Goal: Transaction & Acquisition: Purchase product/service

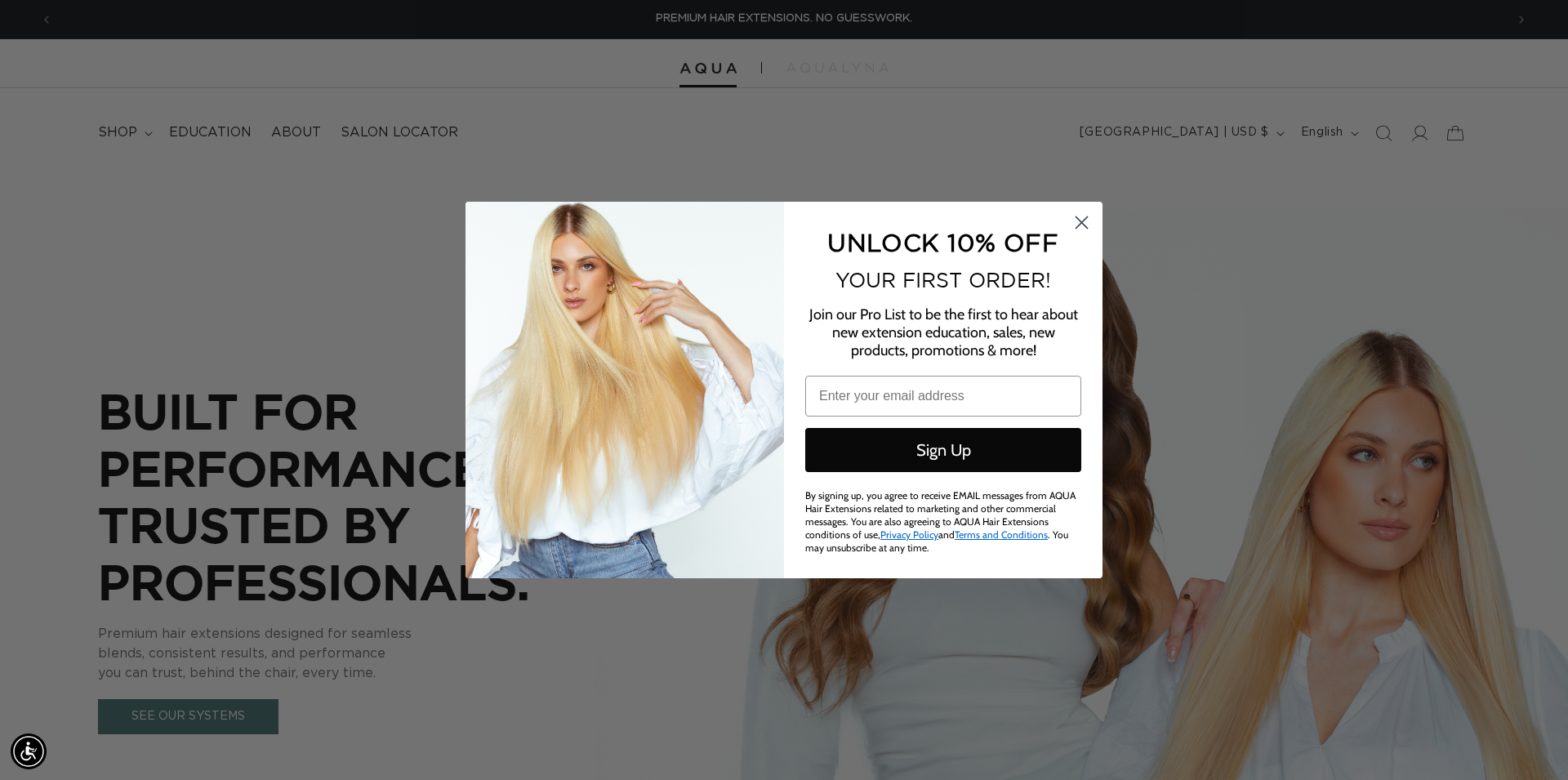
click at [1071, 222] on circle "Close dialog" at bounding box center [1081, 222] width 27 height 27
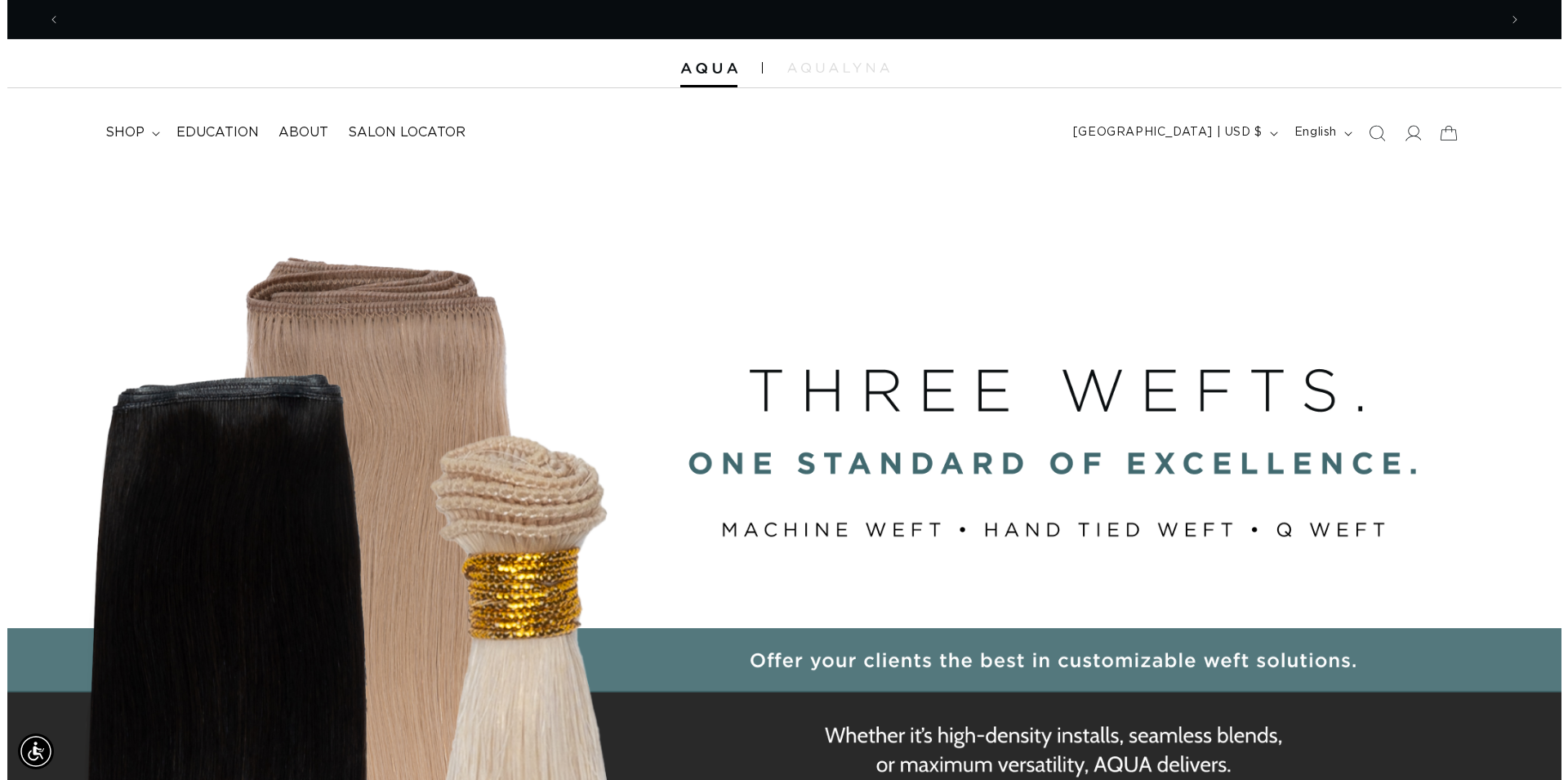
scroll to position [0, 2877]
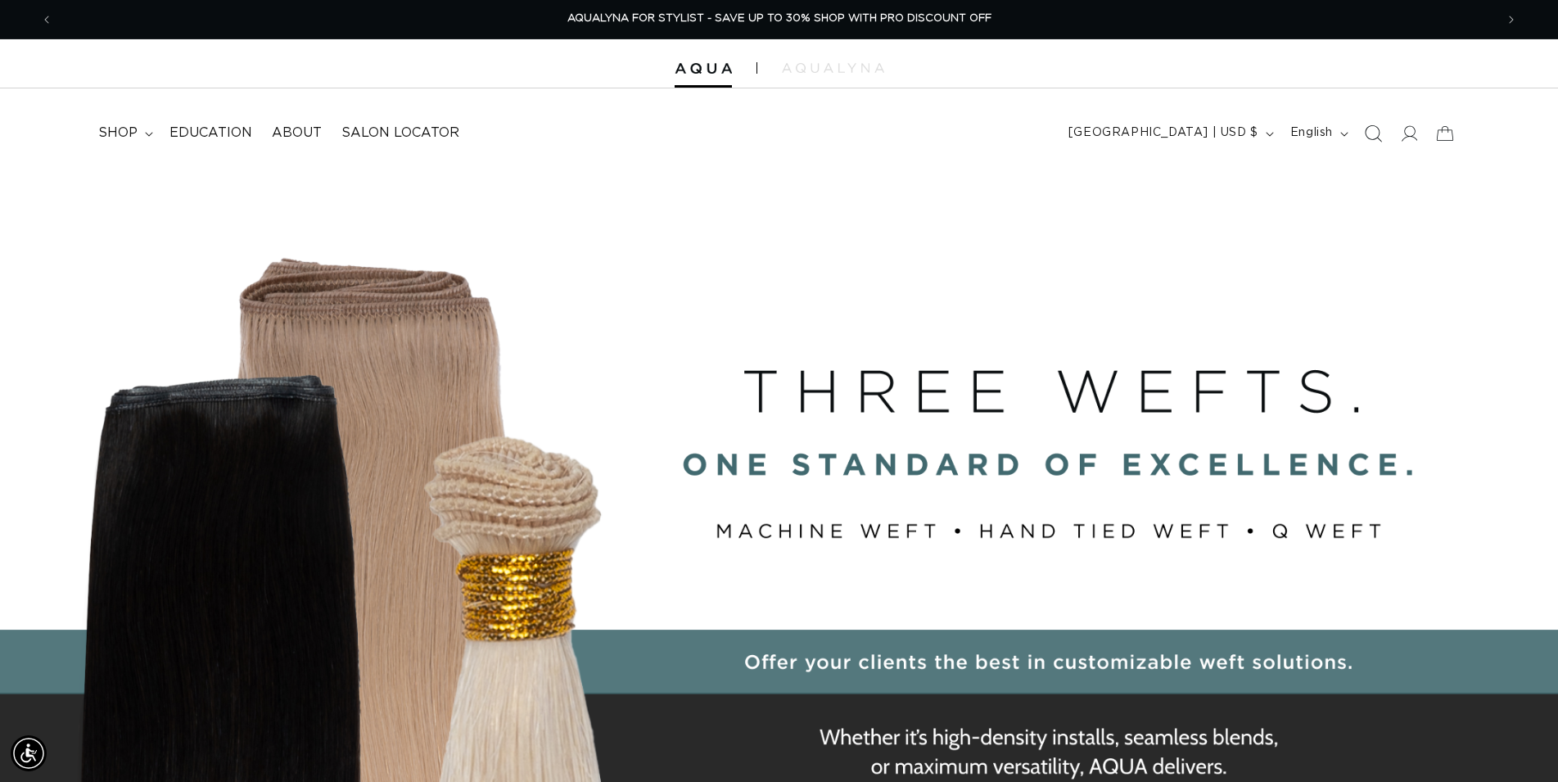
click at [1380, 138] on icon "Search" at bounding box center [1372, 132] width 17 height 17
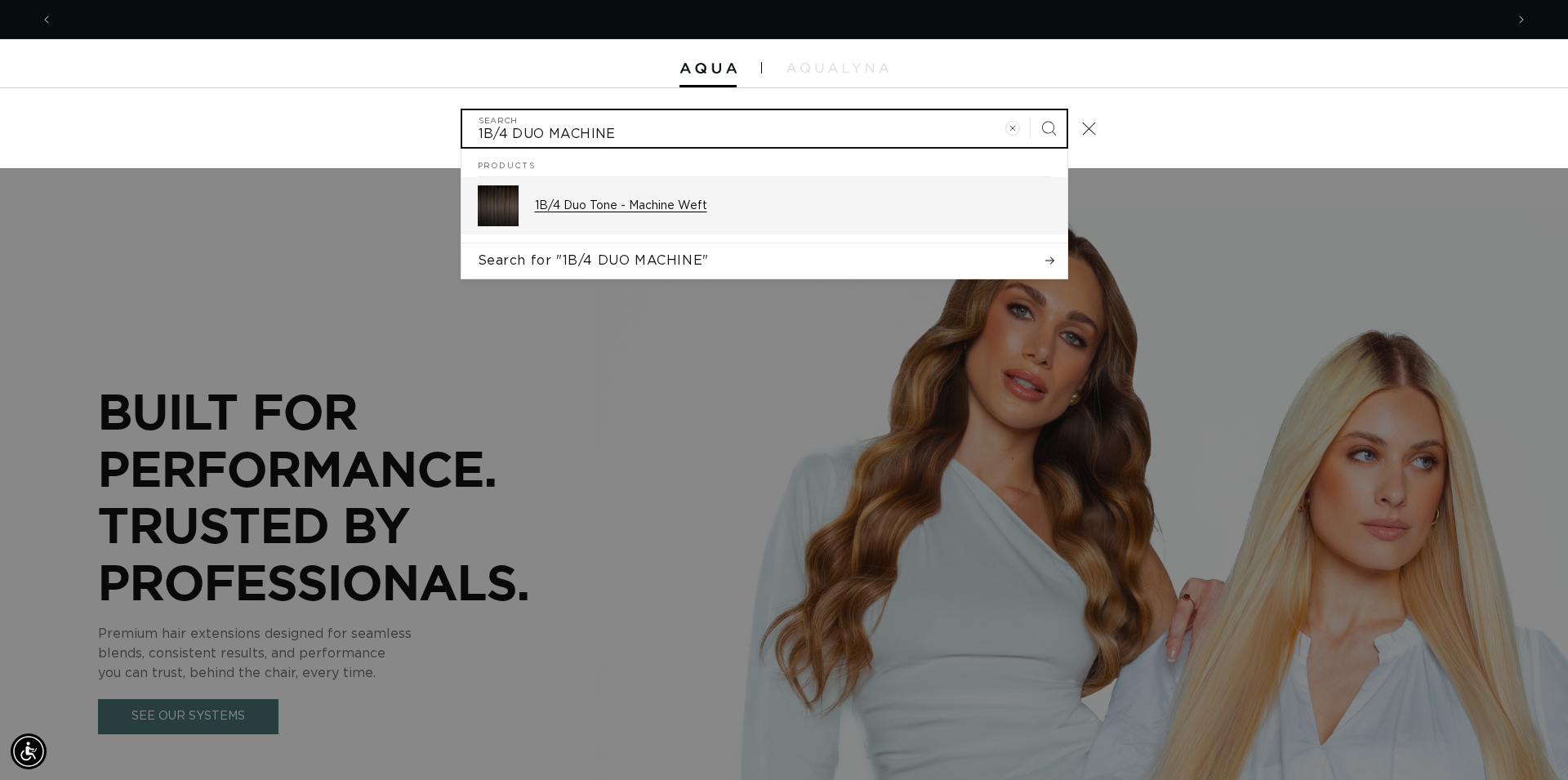
scroll to position [0, 1452]
type input "1B/4 DUO MACHINE"
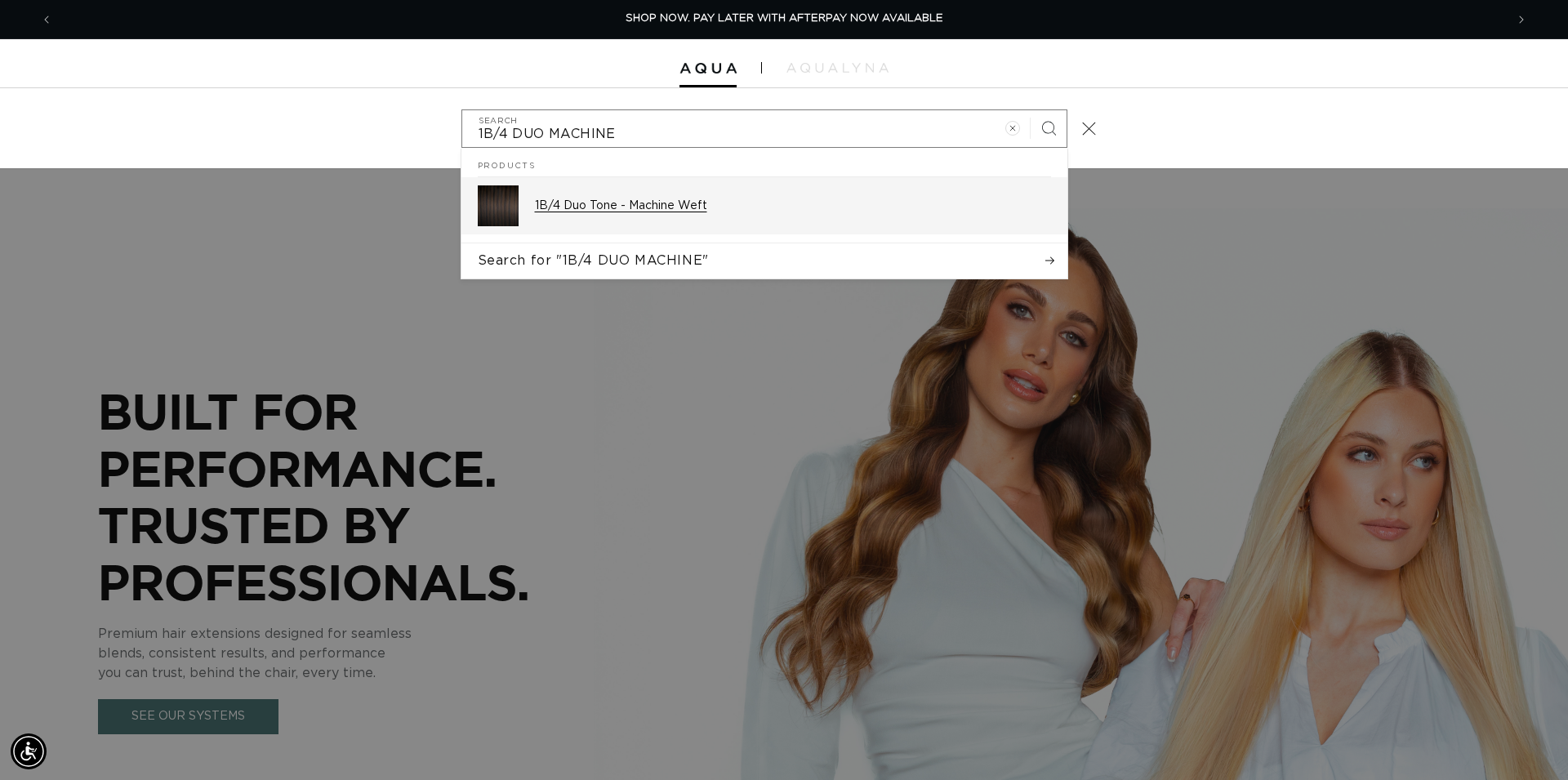
click at [697, 211] on p "1B/4 Duo Tone - Machine Weft" at bounding box center [793, 205] width 517 height 15
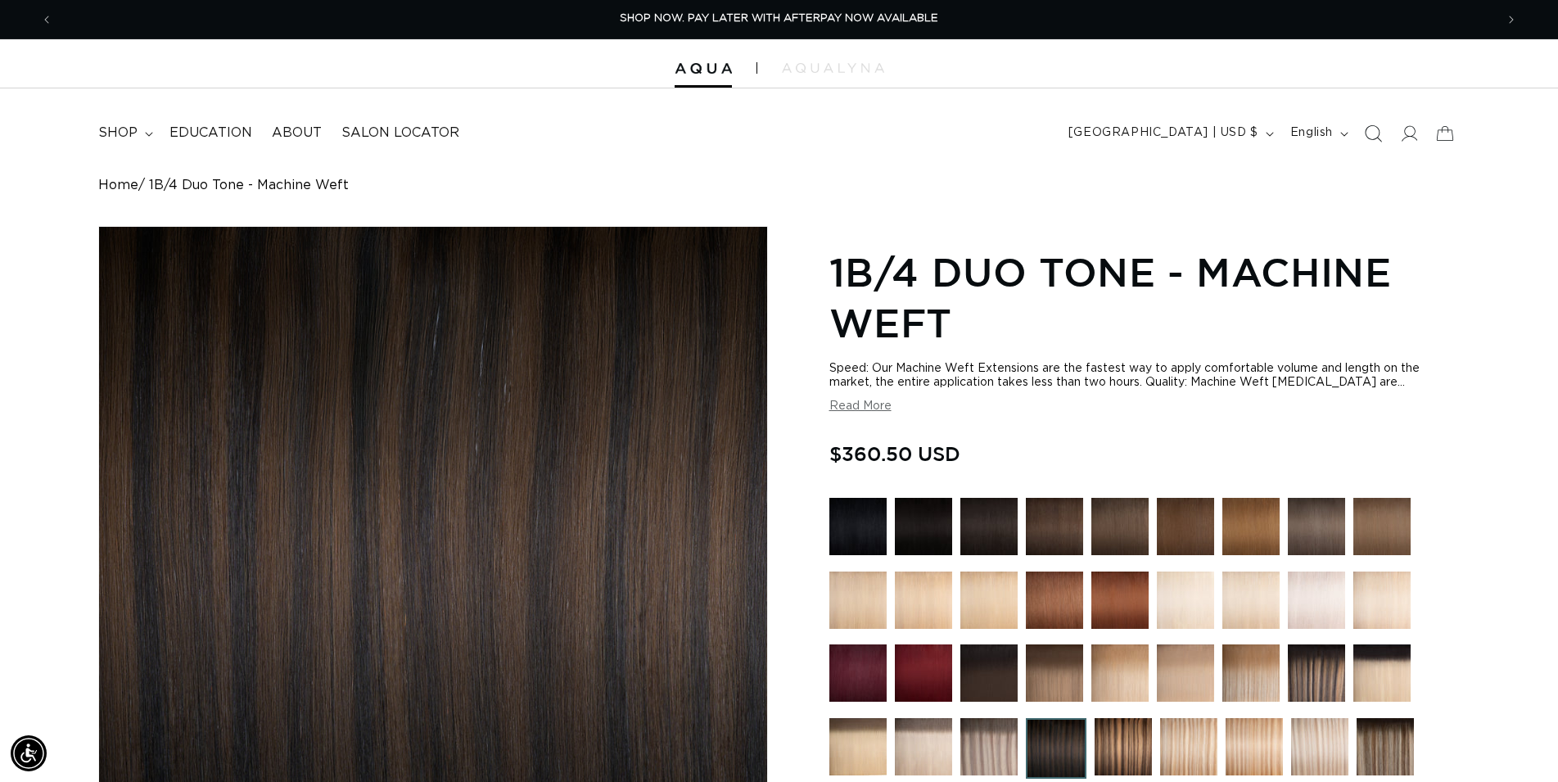
click at [1376, 129] on icon "Search" at bounding box center [1372, 132] width 17 height 17
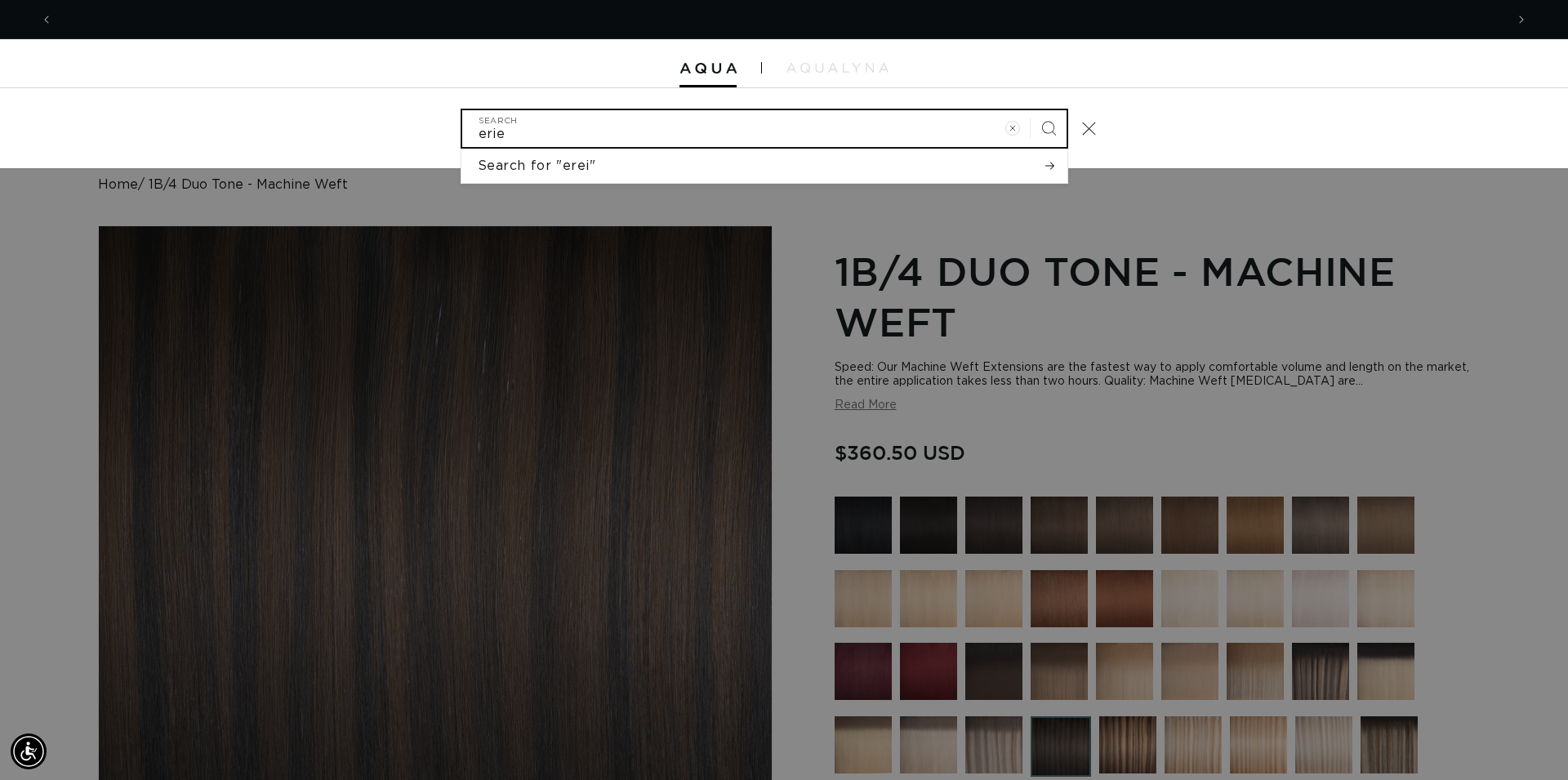
scroll to position [0, 2905]
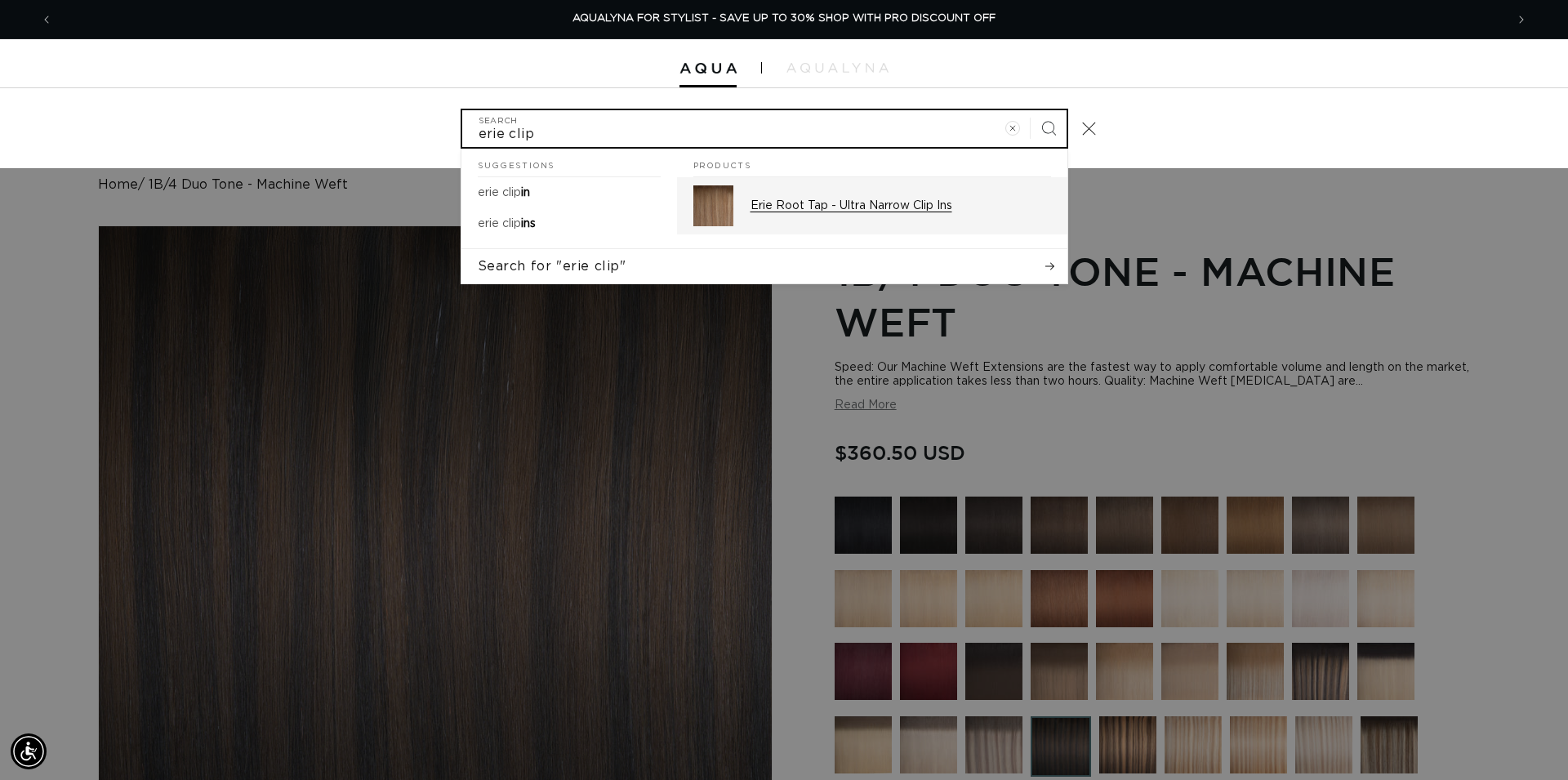
type input "erie clip"
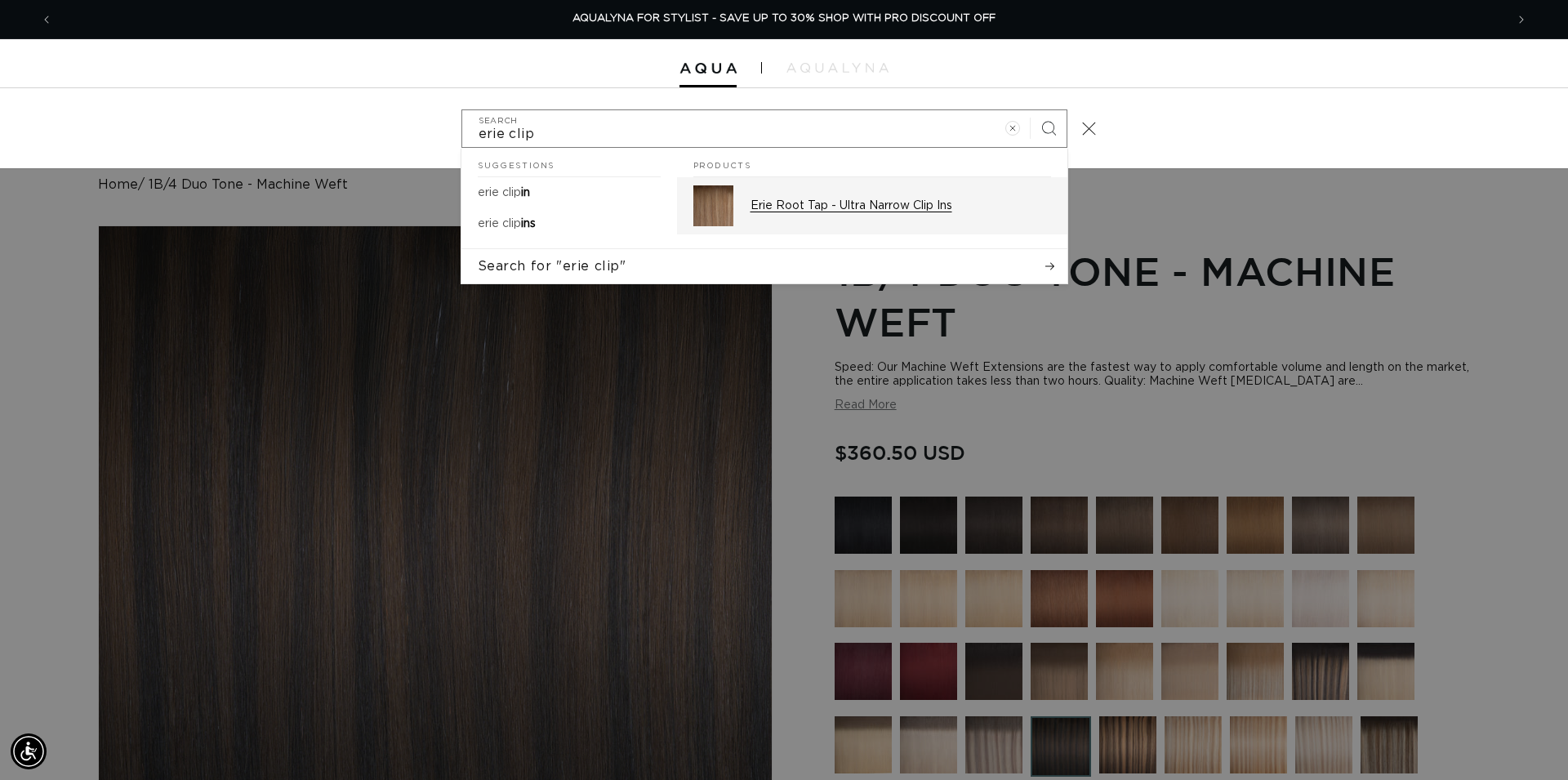
click at [842, 198] on div "Erie Root Tap - Ultra Narrow Clip Ins" at bounding box center [901, 205] width 300 height 41
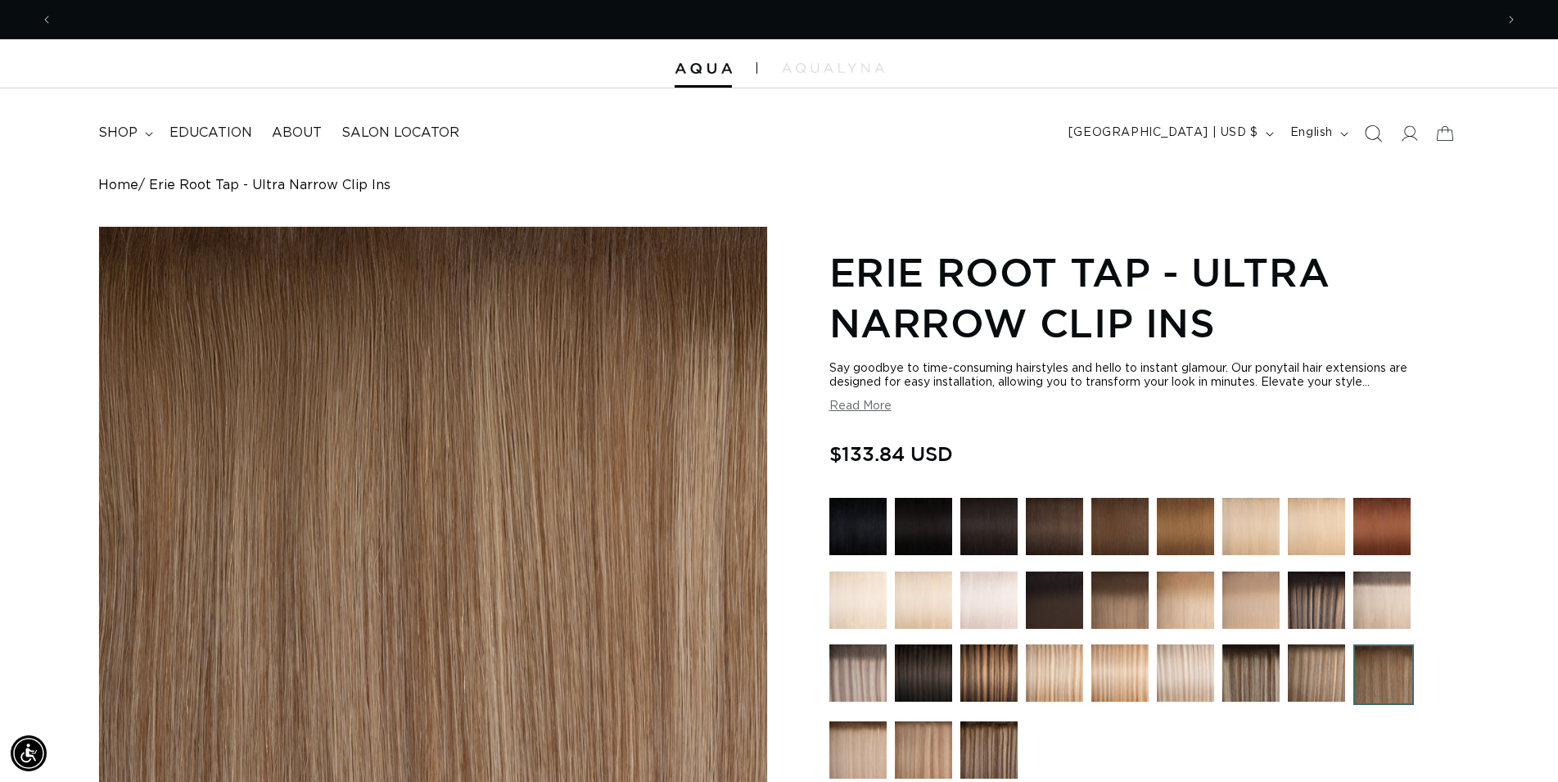
click at [1376, 132] on icon "Search" at bounding box center [1372, 132] width 17 height 17
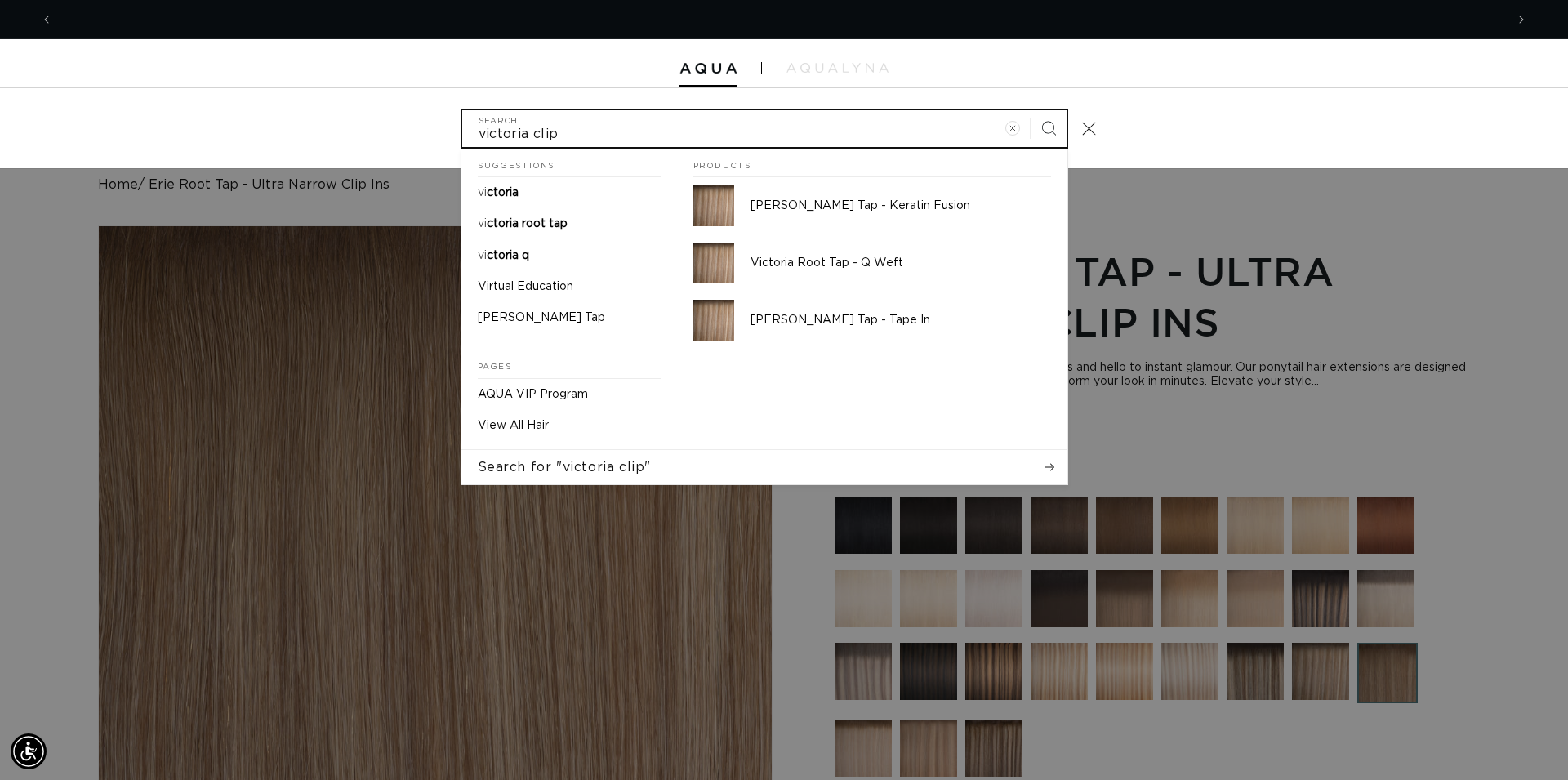
scroll to position [0, 1452]
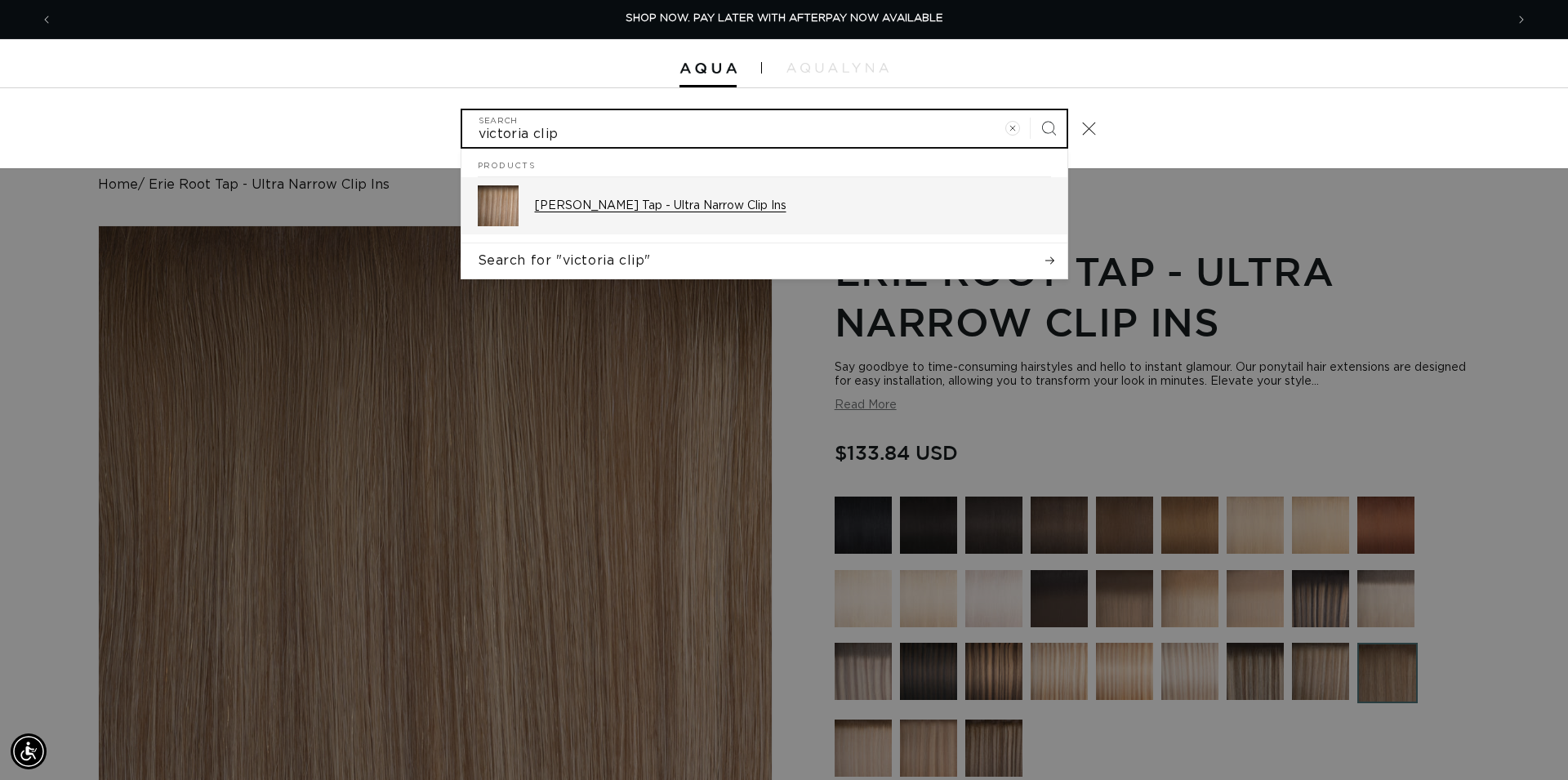
type input "victoria clip"
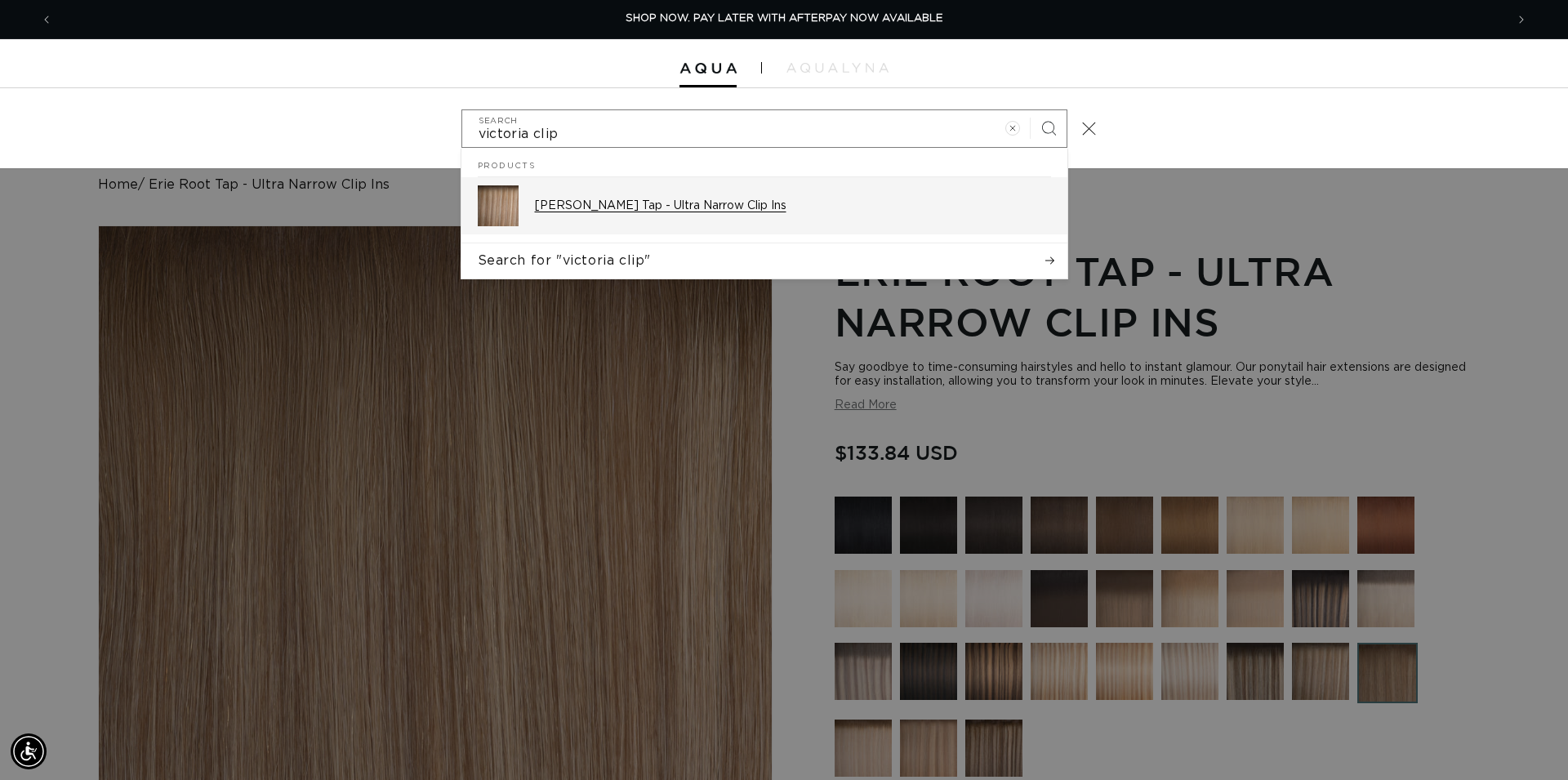
click at [652, 209] on p "[PERSON_NAME] Tap - Ultra Narrow Clip Ins" at bounding box center [793, 205] width 517 height 15
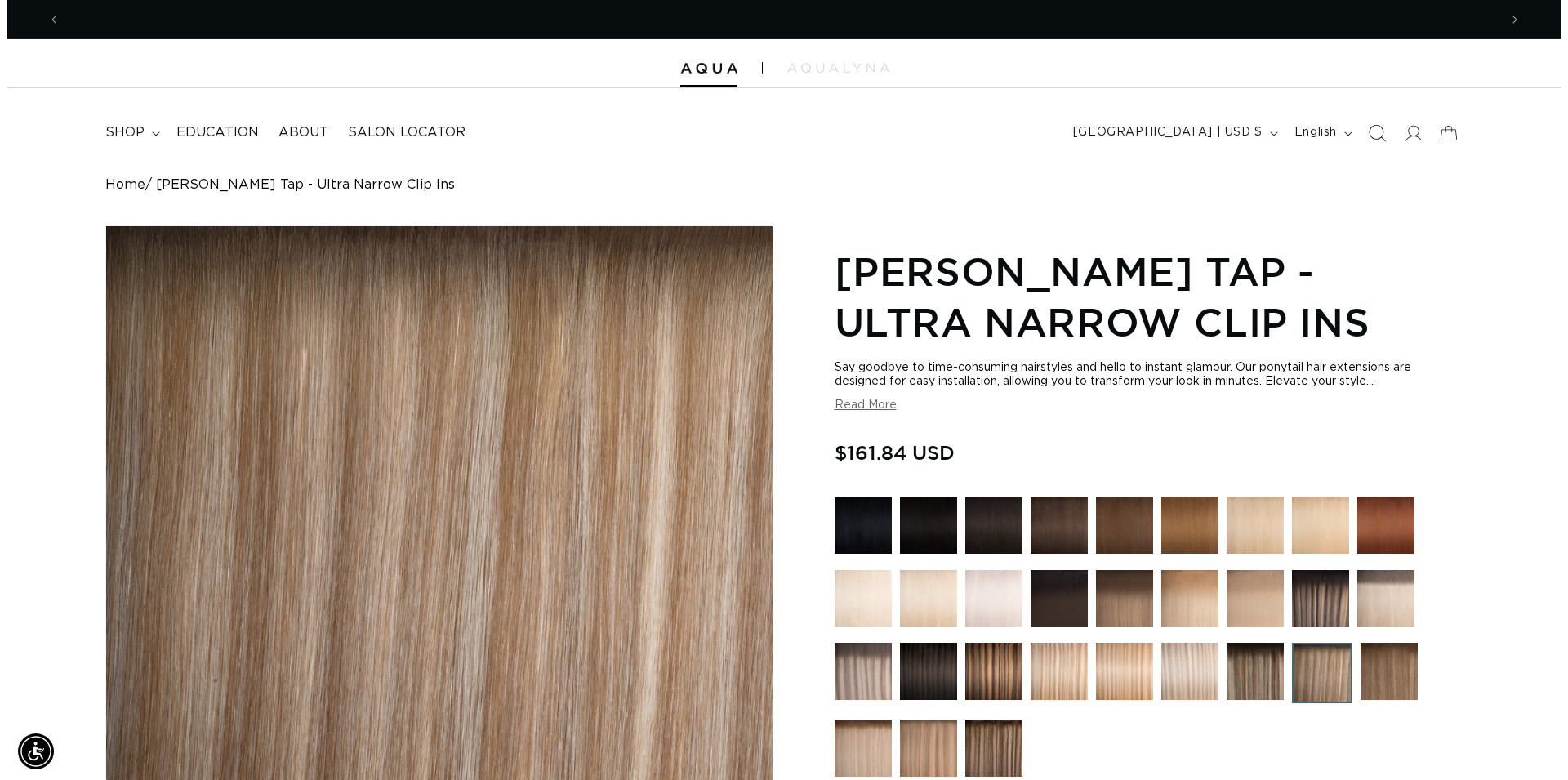
scroll to position [0, 1438]
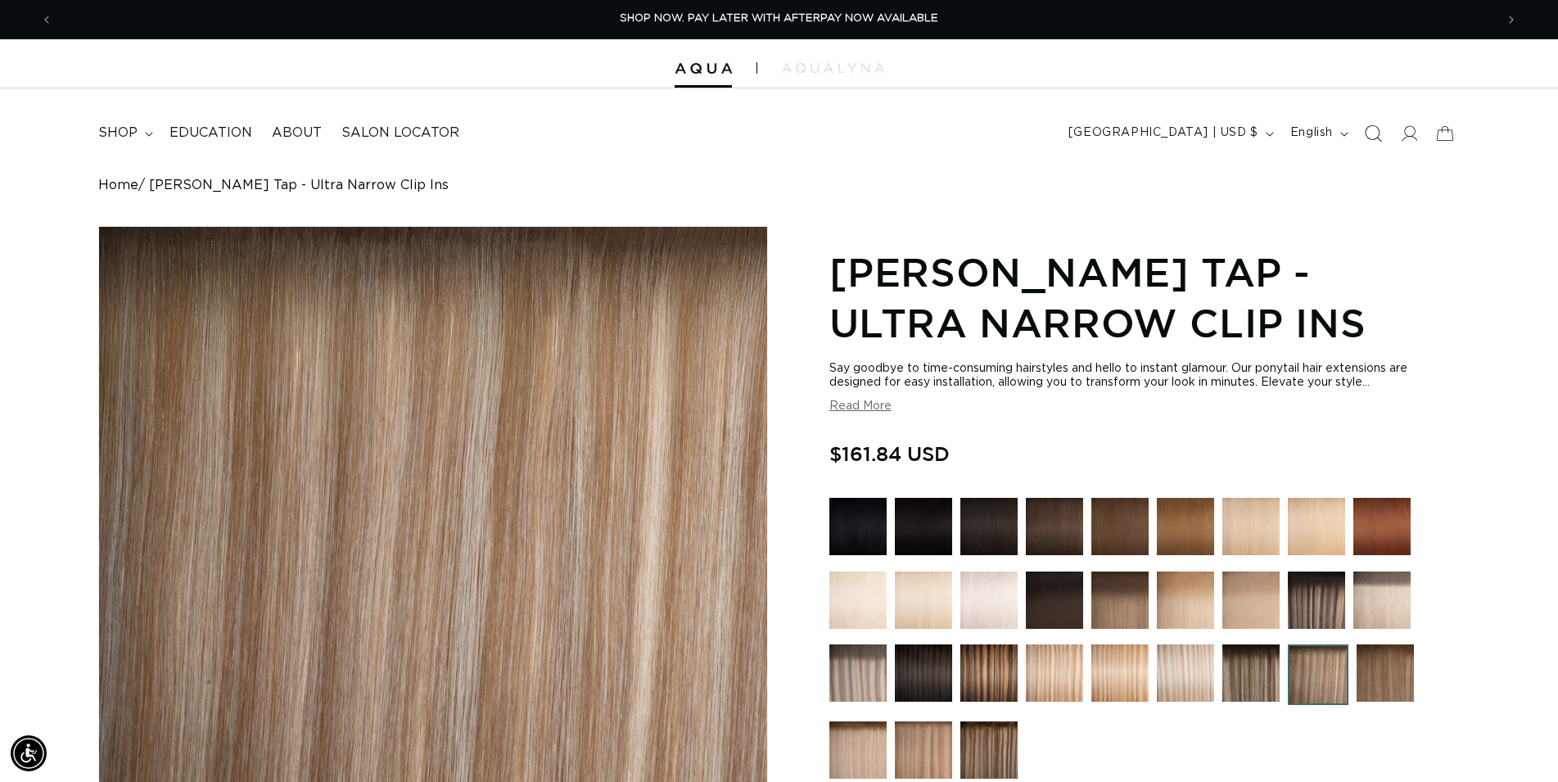
click at [1373, 132] on icon "Search" at bounding box center [1372, 132] width 17 height 17
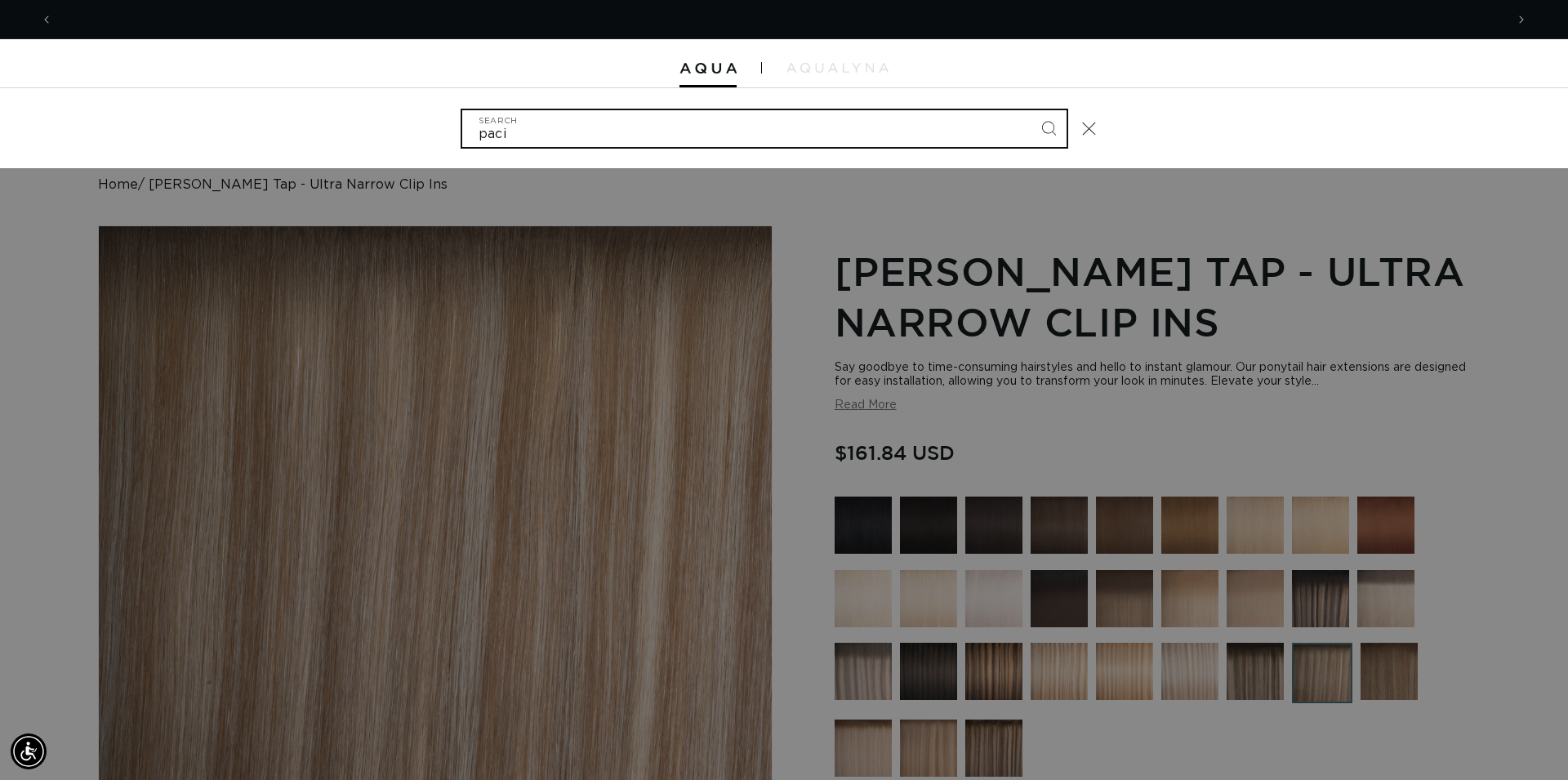
scroll to position [0, 2905]
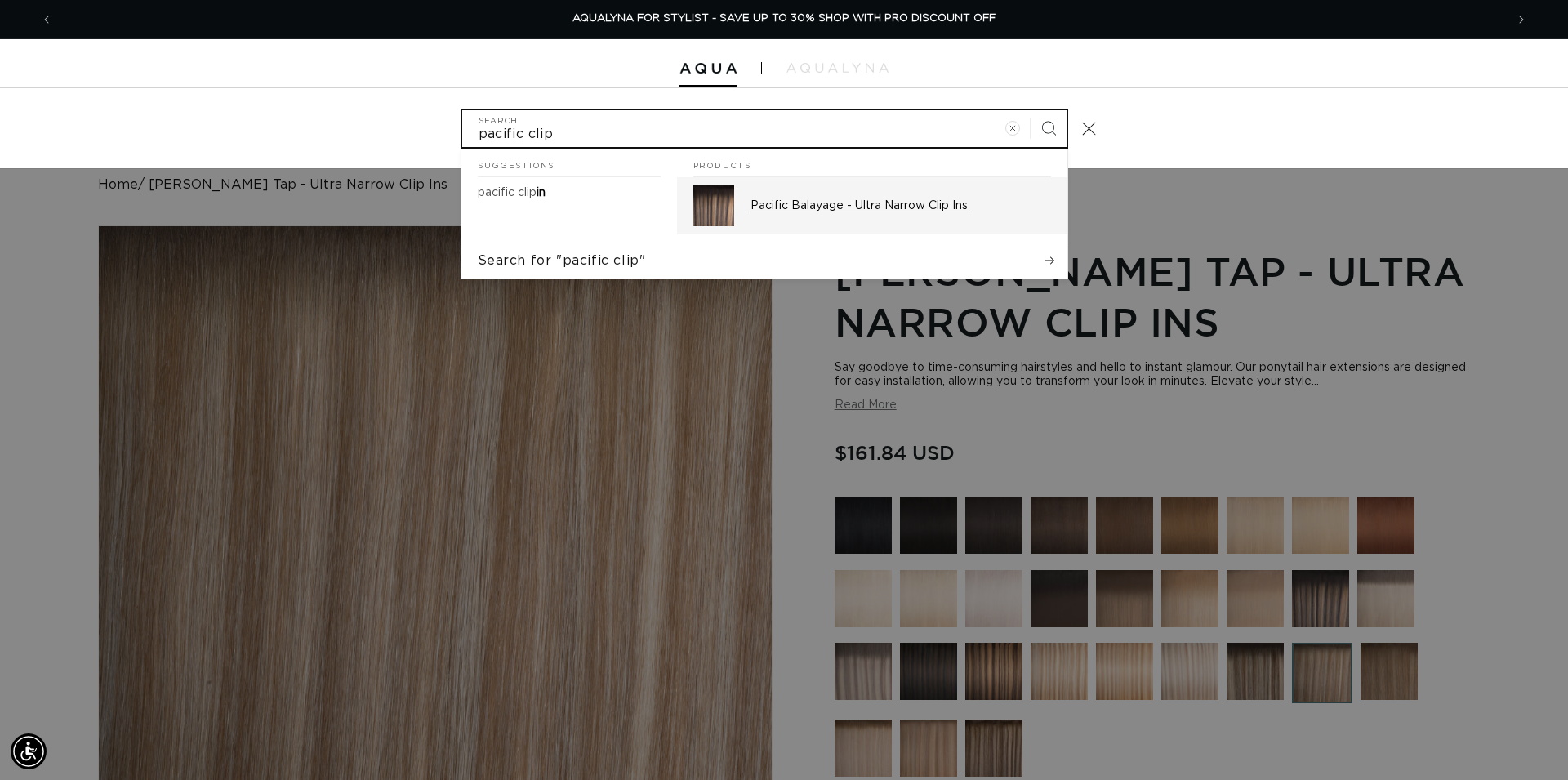
type input "pacific clip"
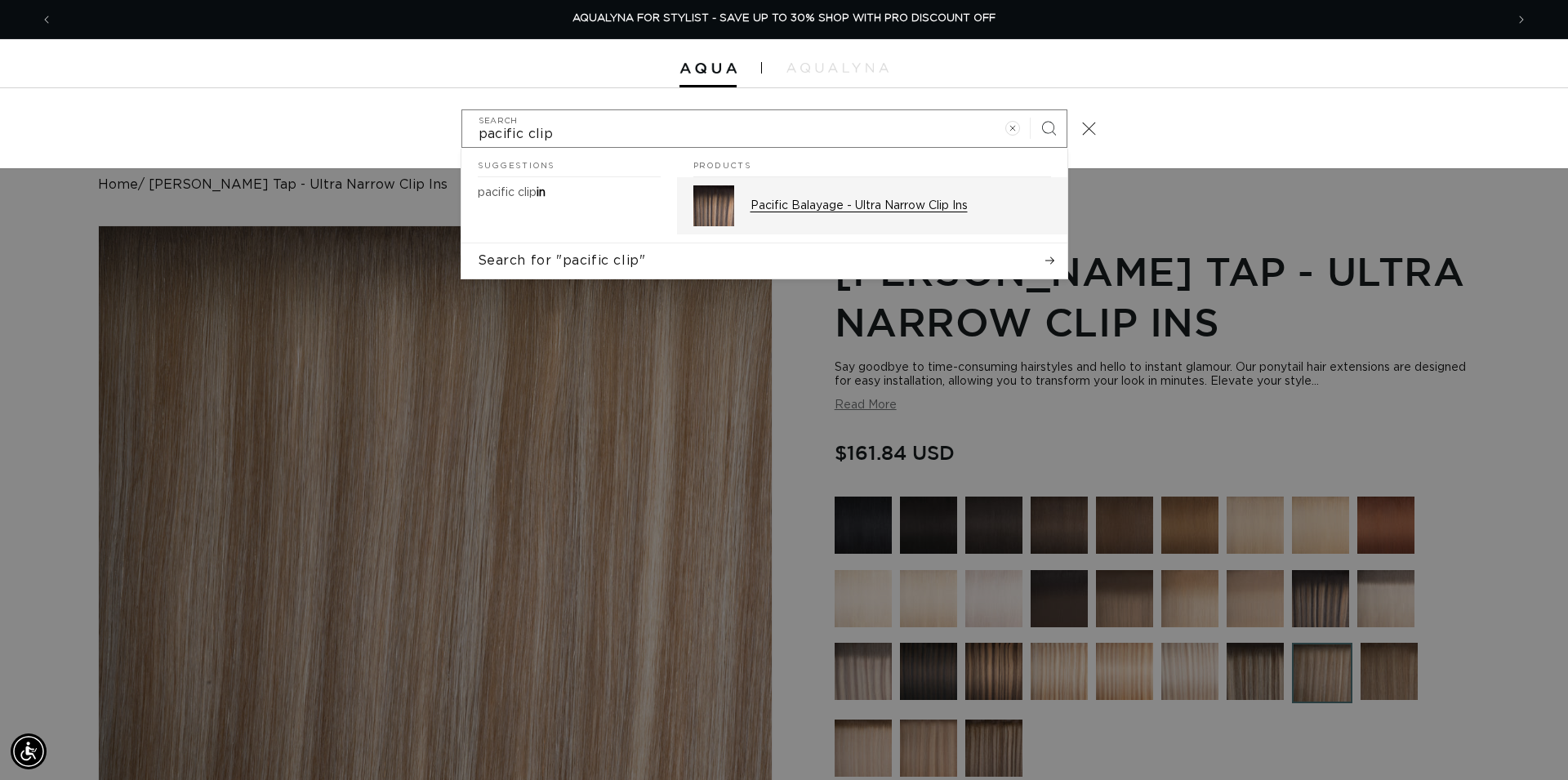
click at [905, 215] on div "Pacific Balayage - Ultra Narrow Clip Ins" at bounding box center [901, 205] width 300 height 41
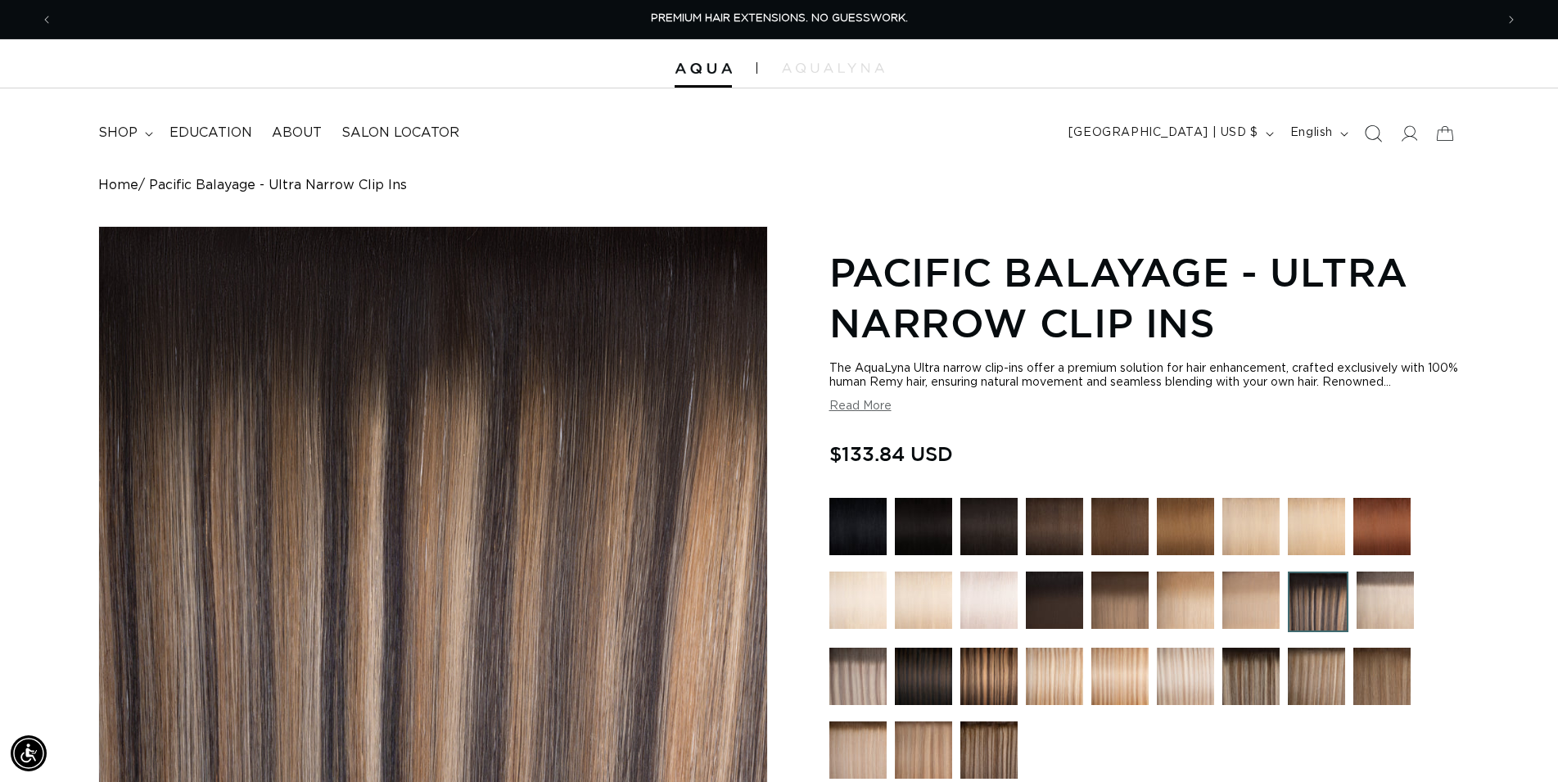
click at [1373, 129] on icon "Search" at bounding box center [1372, 132] width 17 height 17
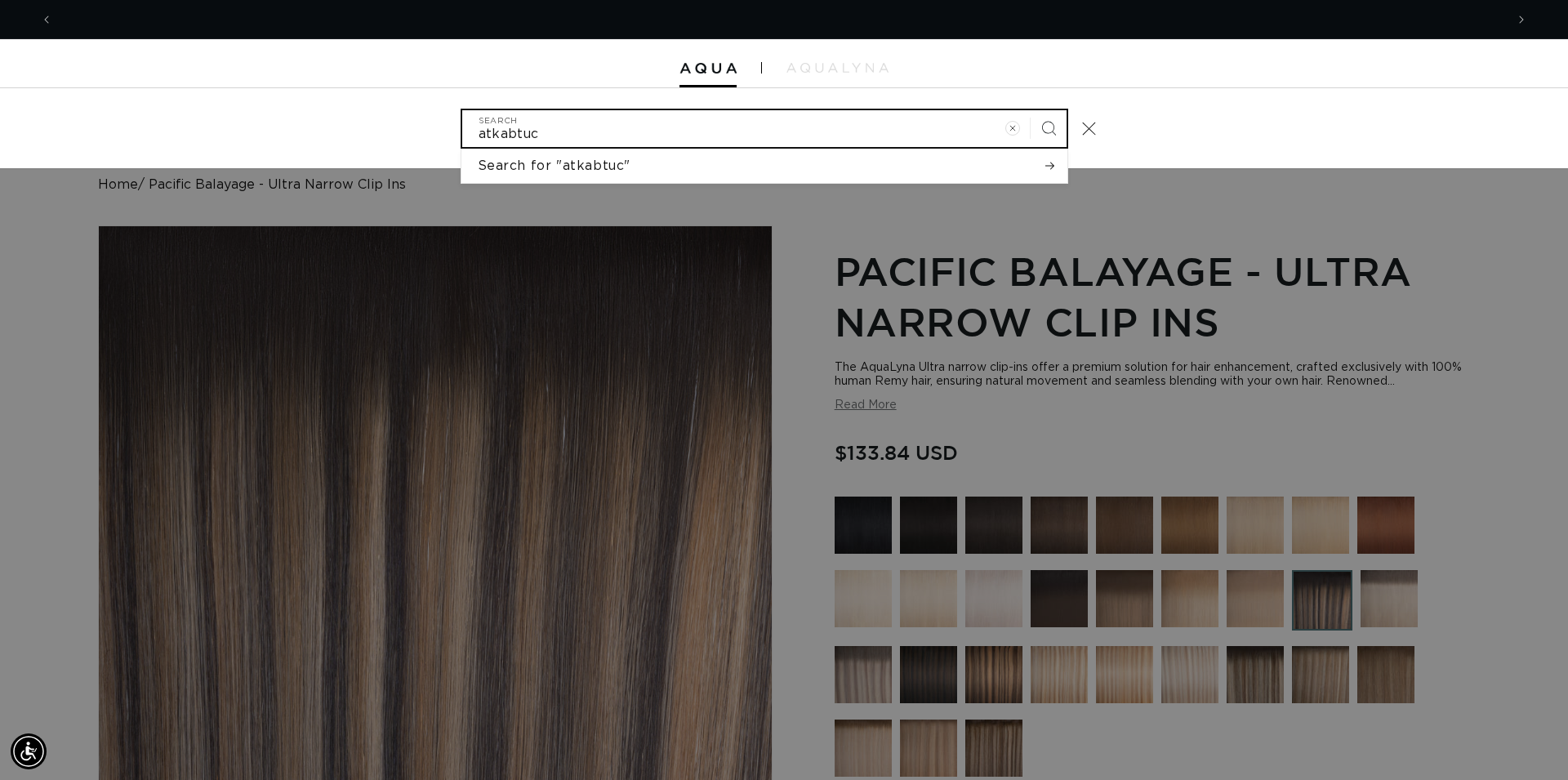
scroll to position [0, 2905]
type input "a"
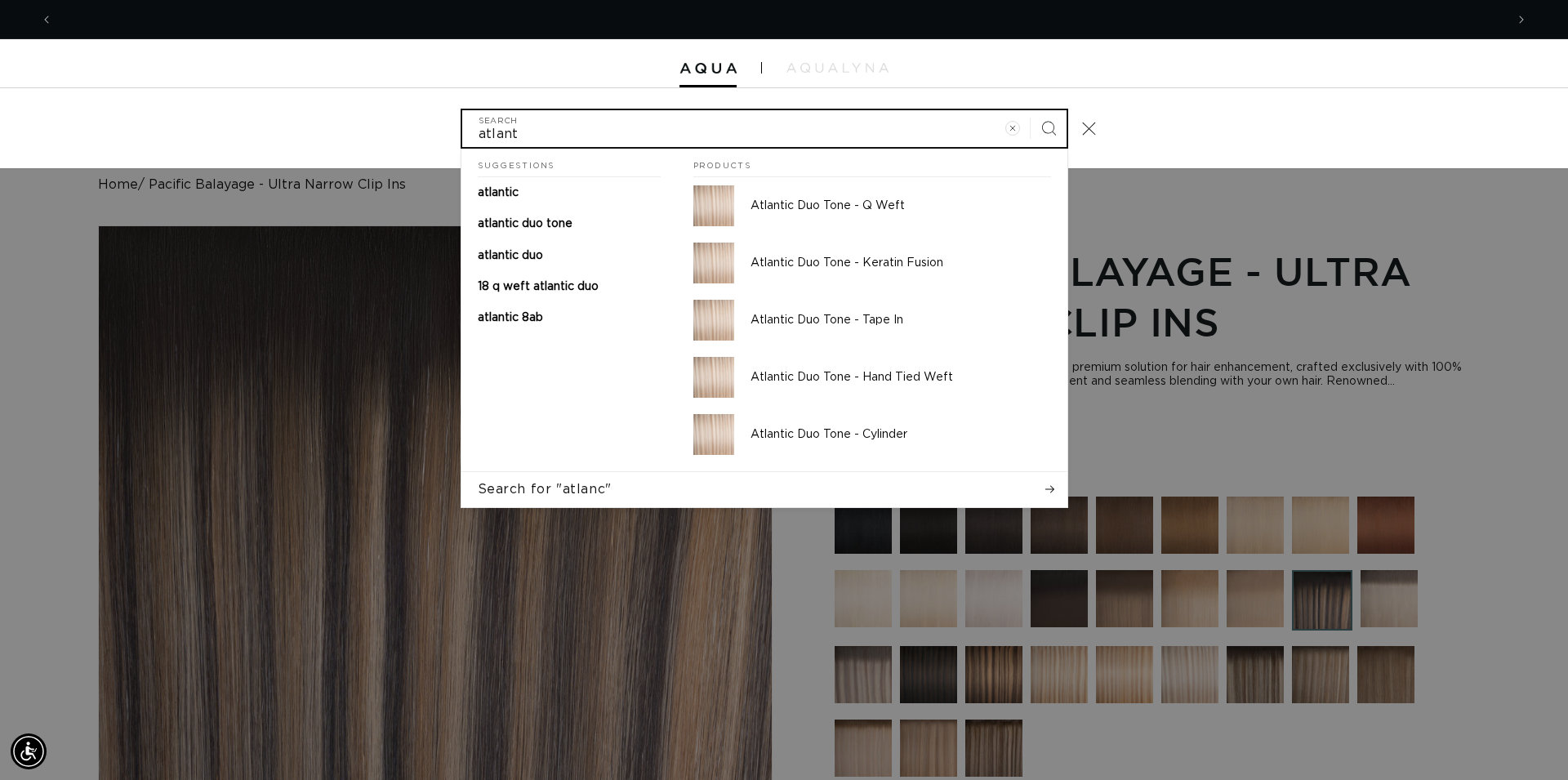
scroll to position [0, 0]
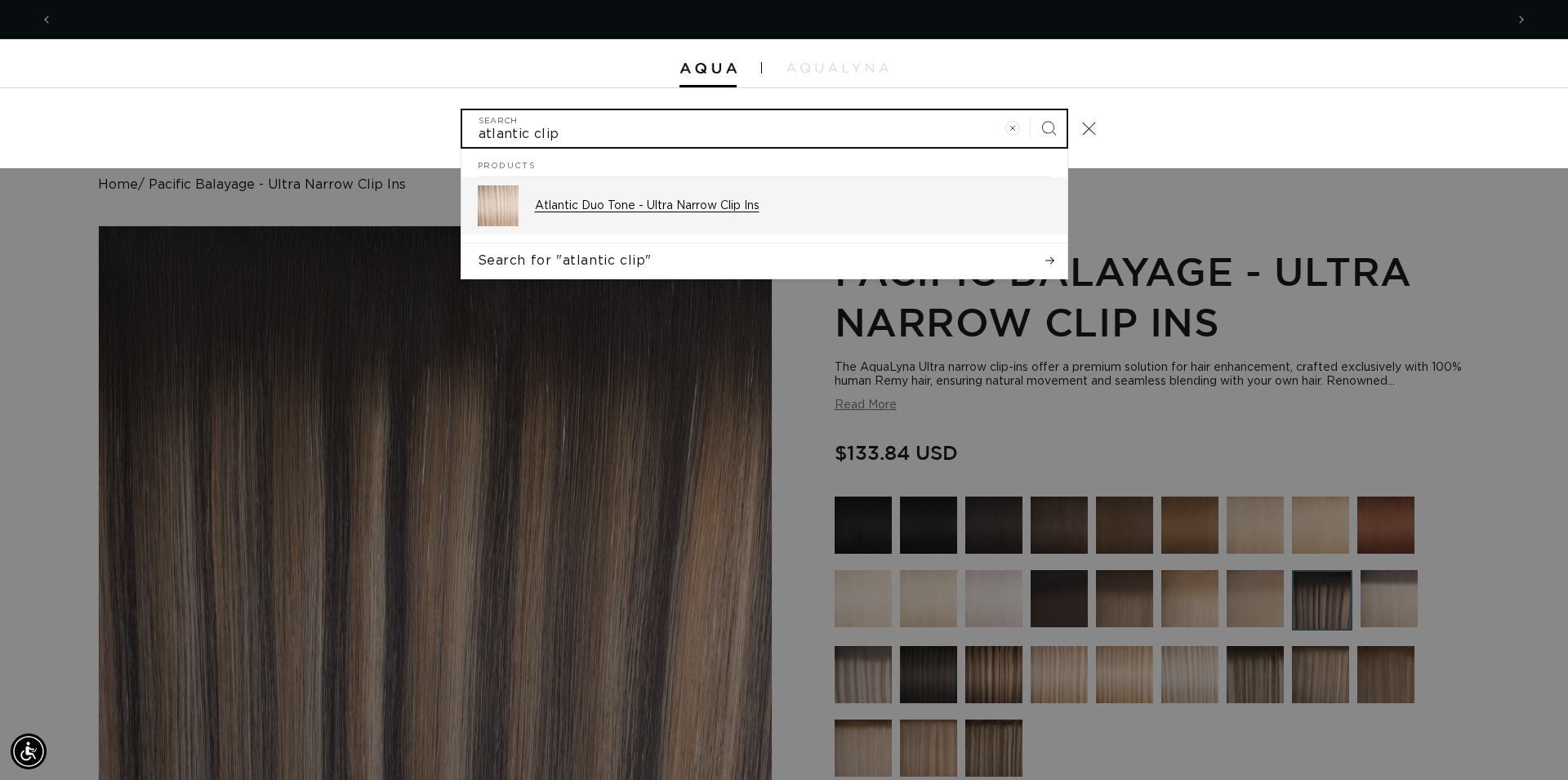
type input "atlantic clip"
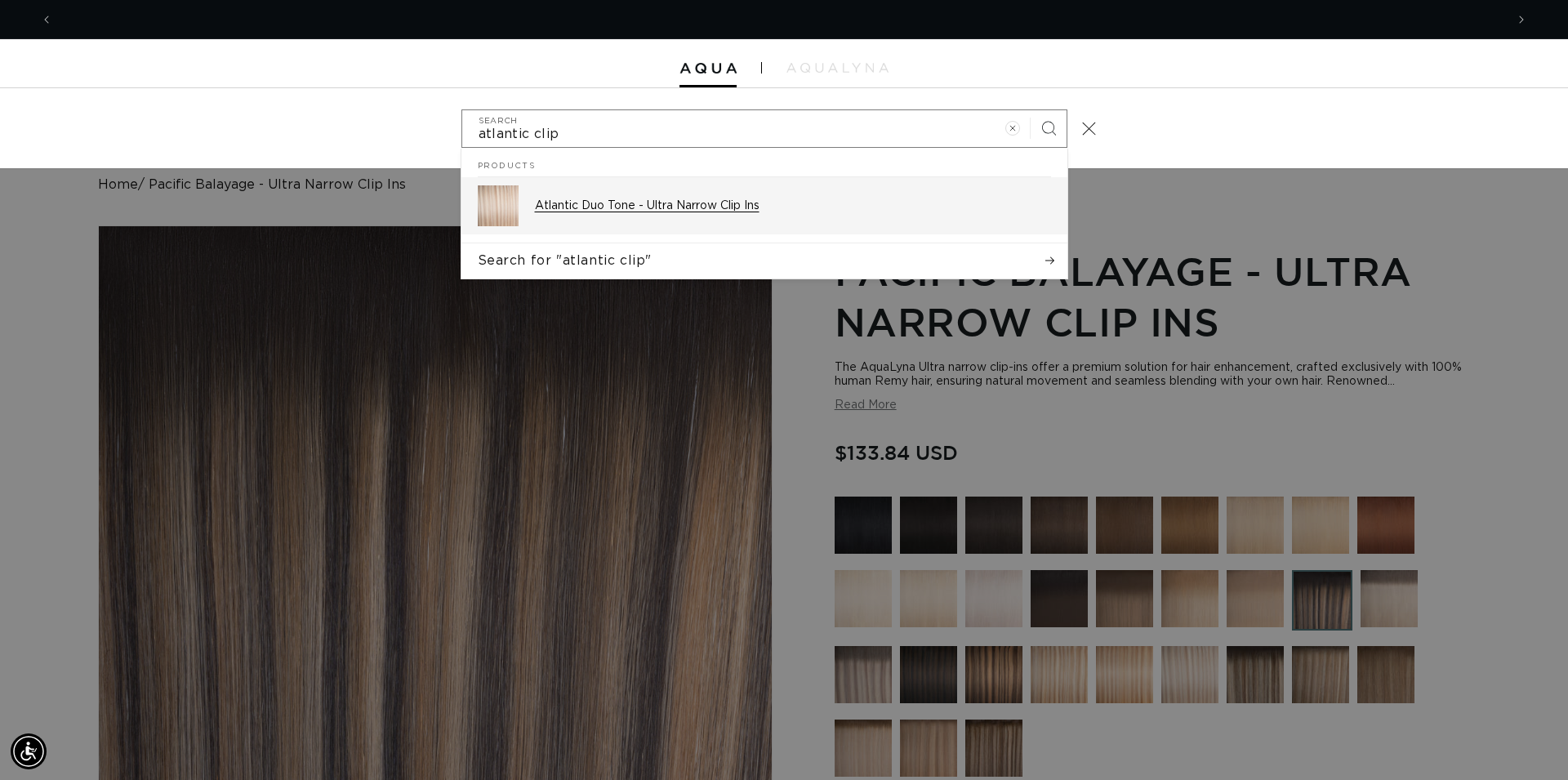
scroll to position [0, 1452]
click at [822, 225] on div "Atlantic Duo Tone - Ultra Narrow Clip Ins" at bounding box center [793, 205] width 517 height 41
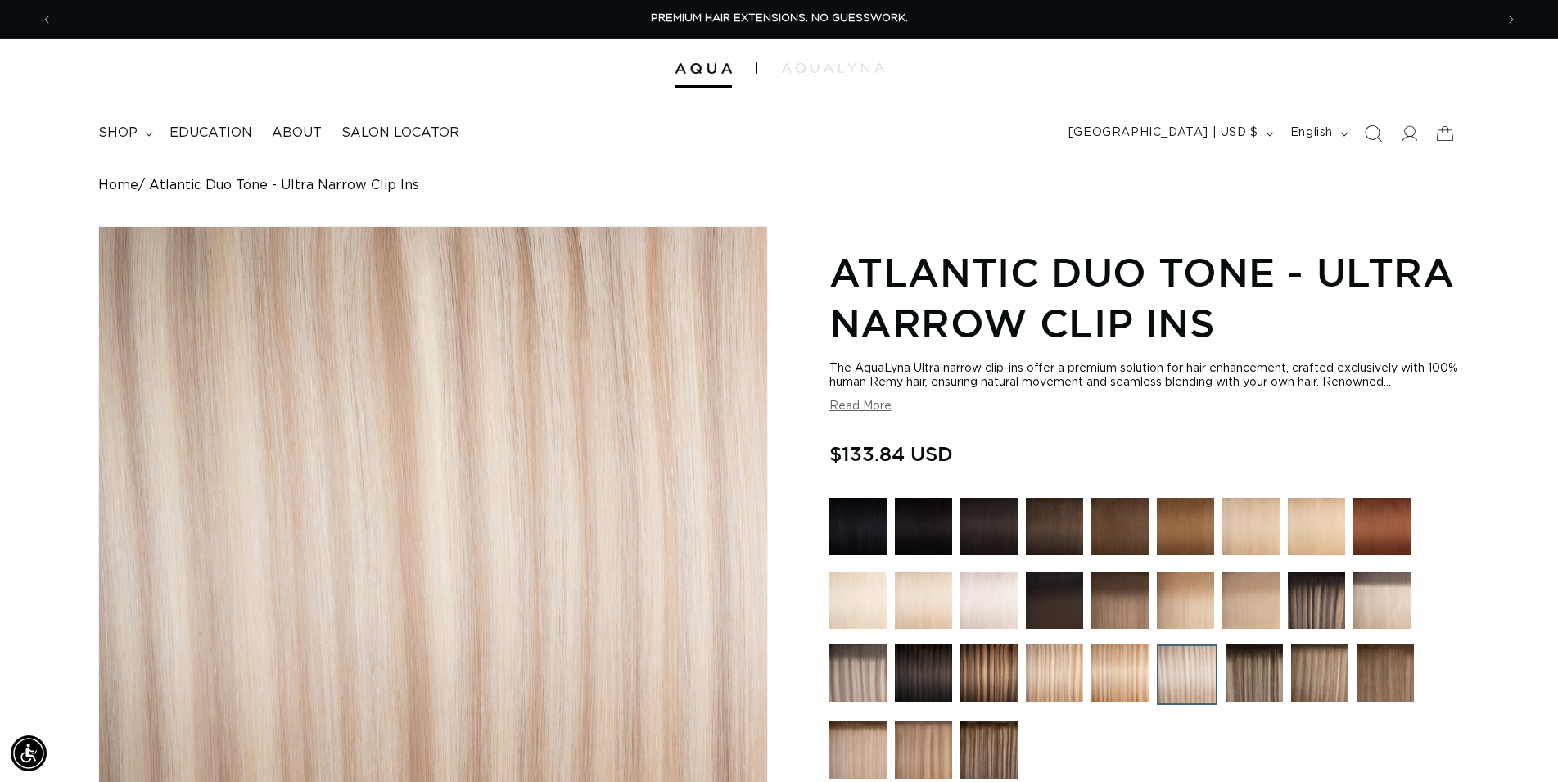
click at [1373, 136] on icon "Search" at bounding box center [1372, 132] width 17 height 17
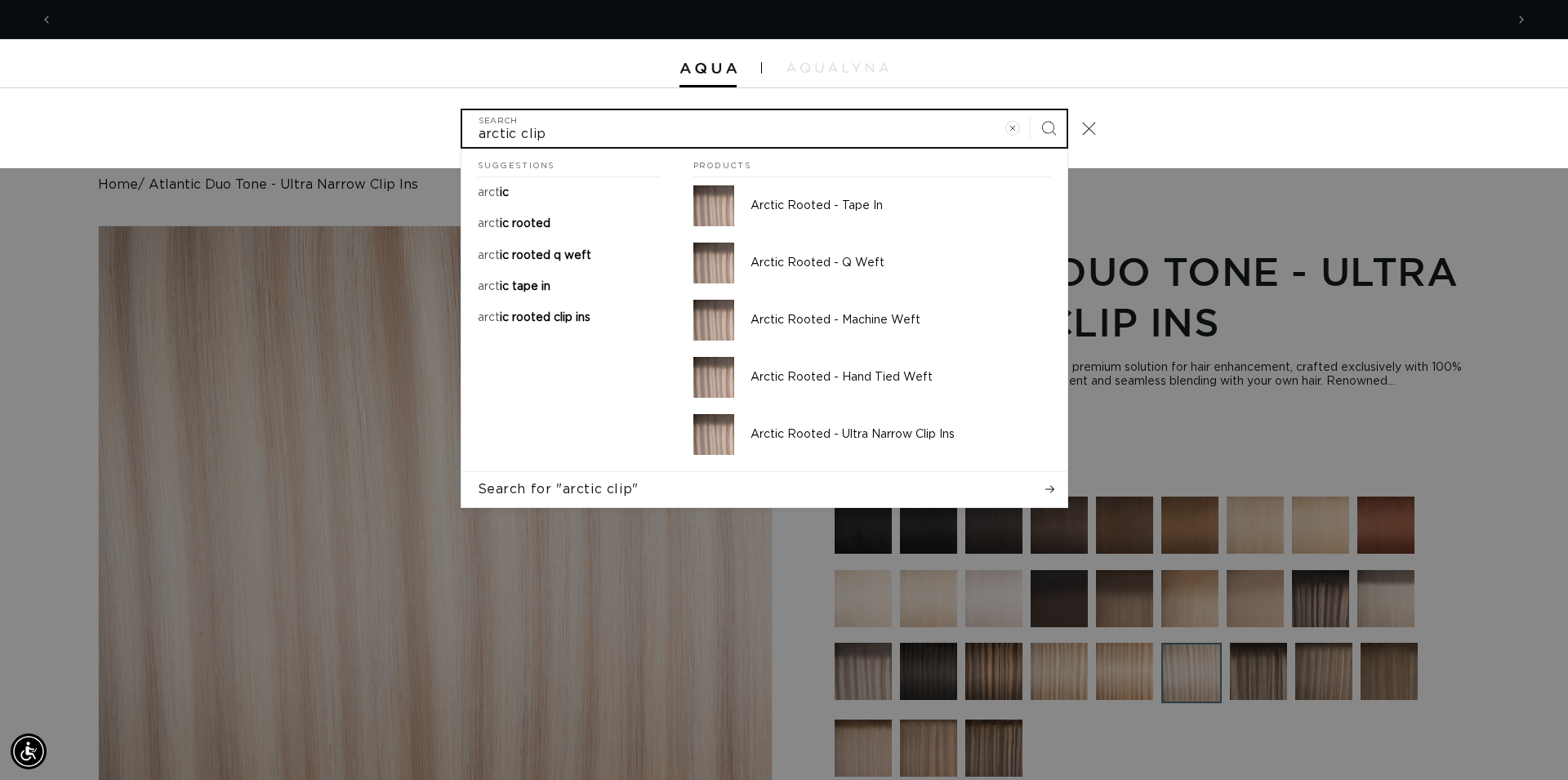
scroll to position [0, 2905]
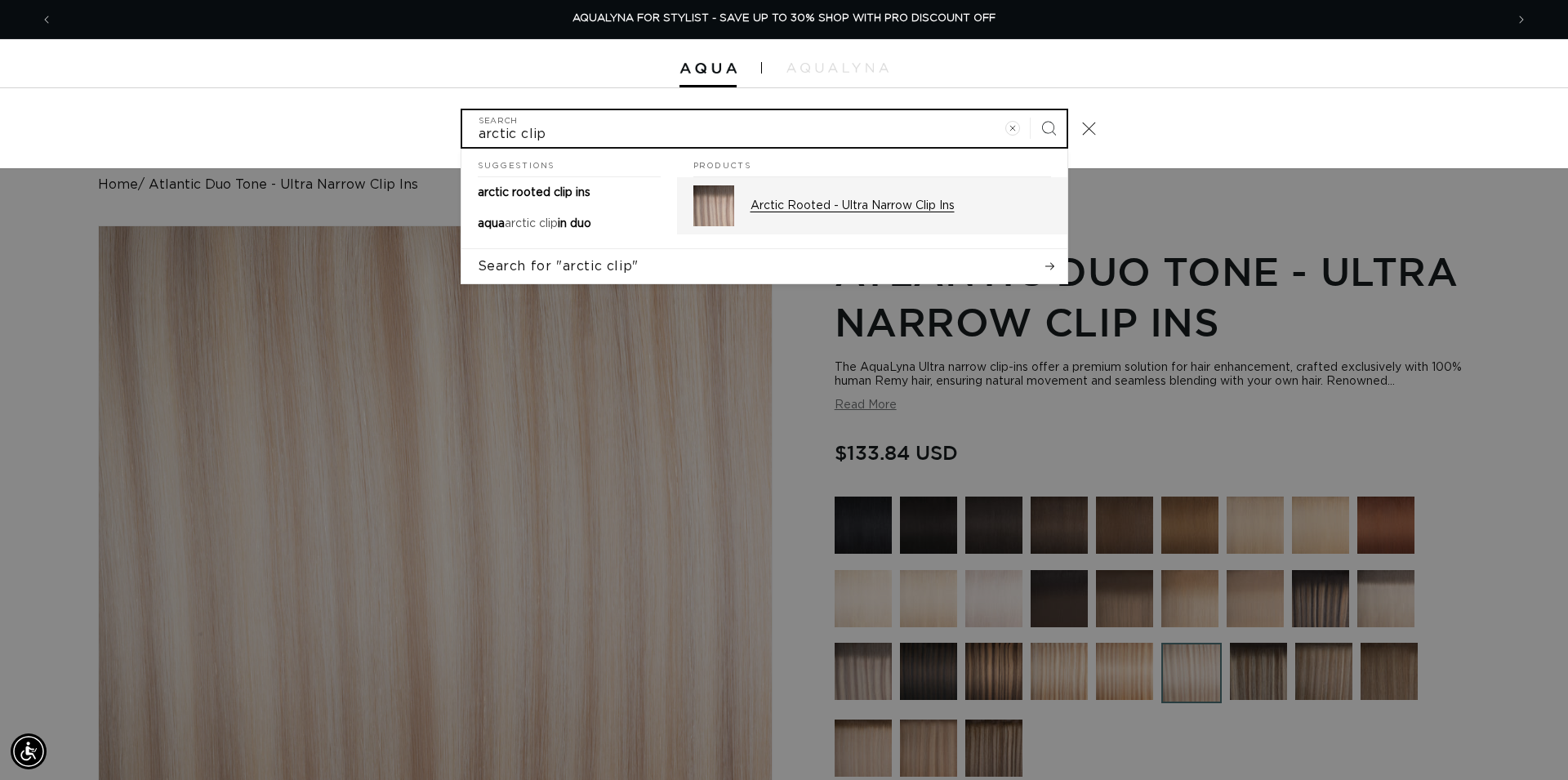
type input "arctic clip"
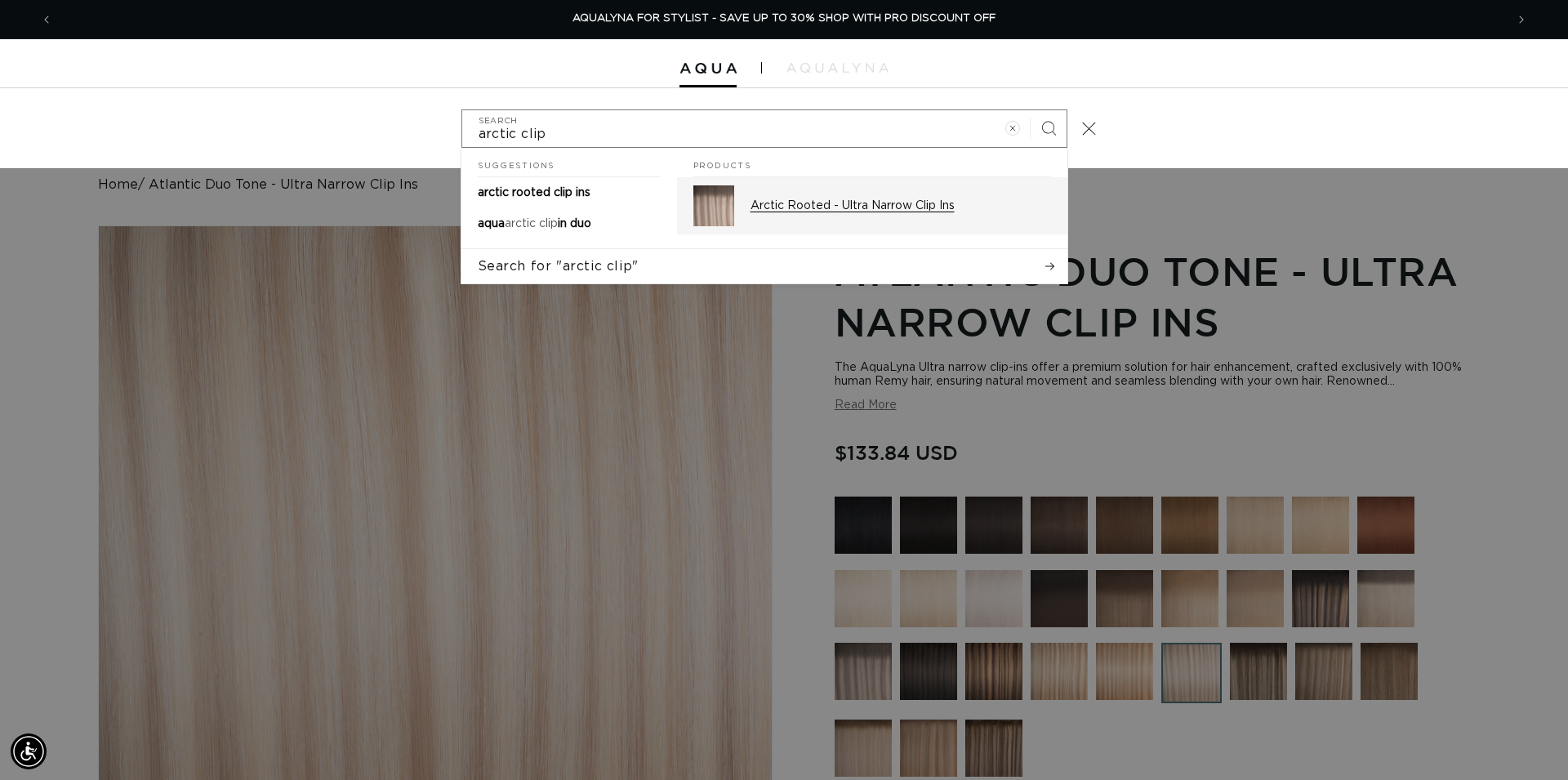
click at [960, 205] on p "Arctic Rooted - Ultra Narrow Clip Ins" at bounding box center [901, 205] width 300 height 15
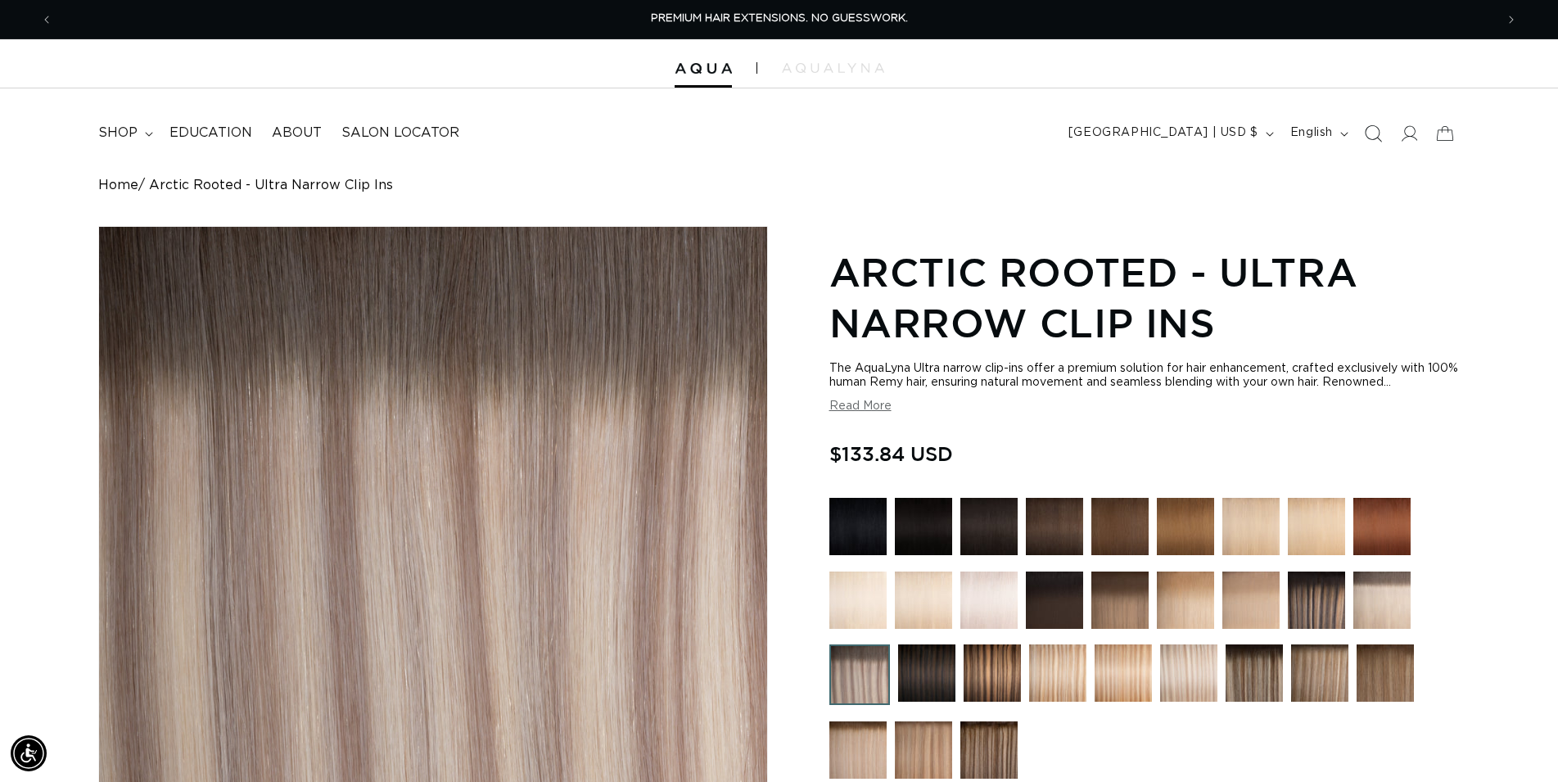
click at [1376, 128] on icon "Search" at bounding box center [1372, 132] width 17 height 17
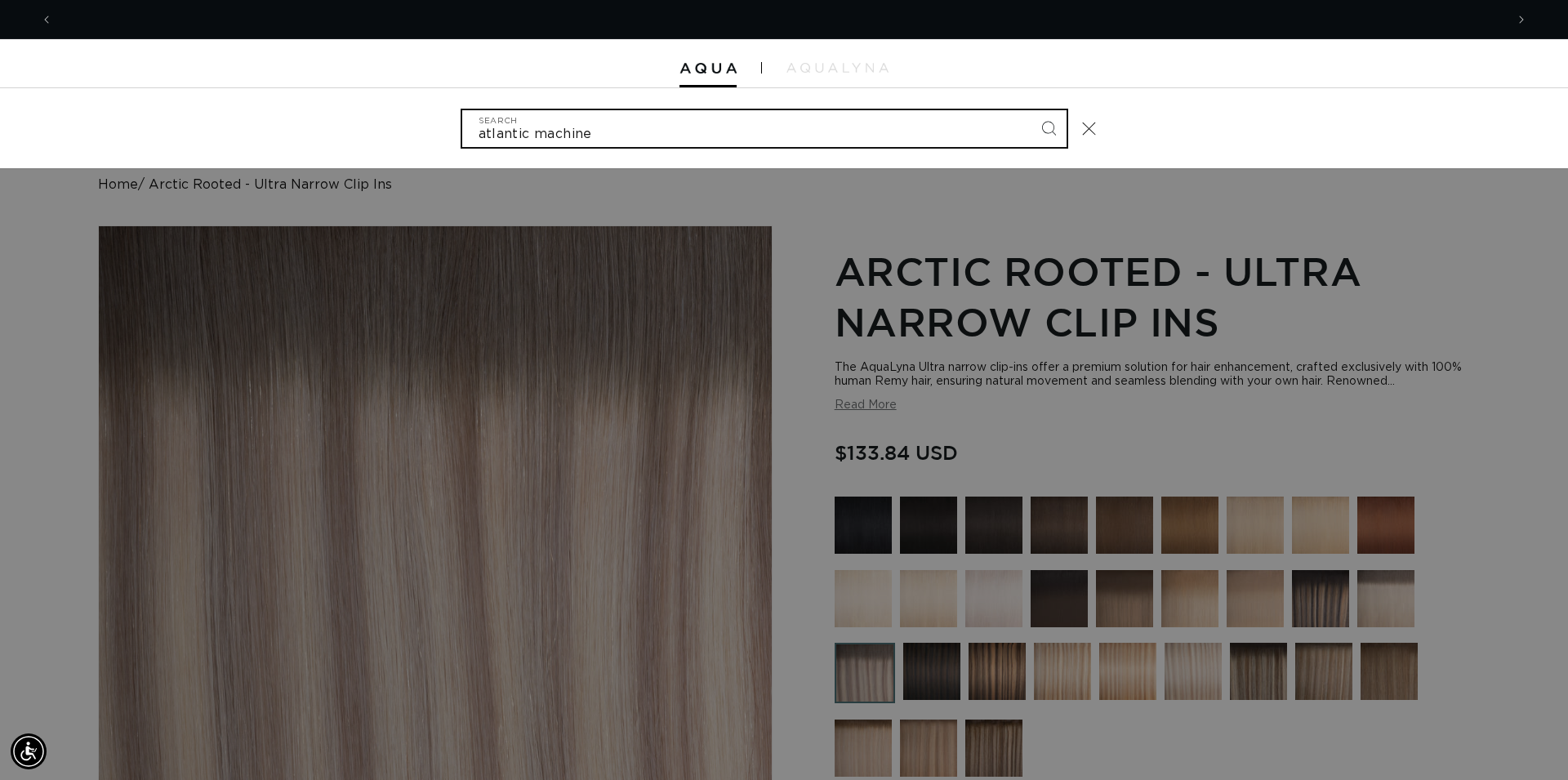
scroll to position [0, 1452]
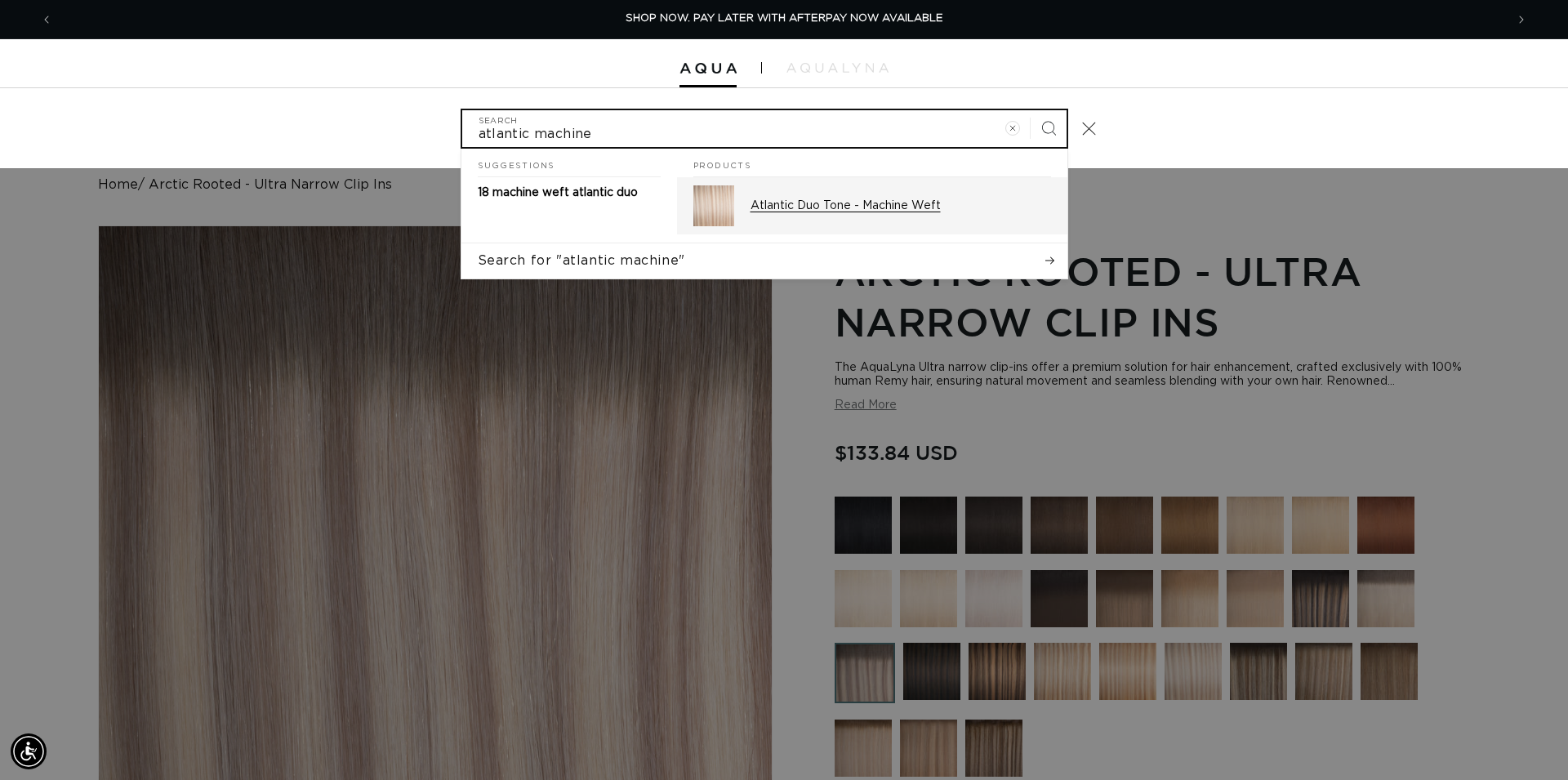
type input "atlantic machine"
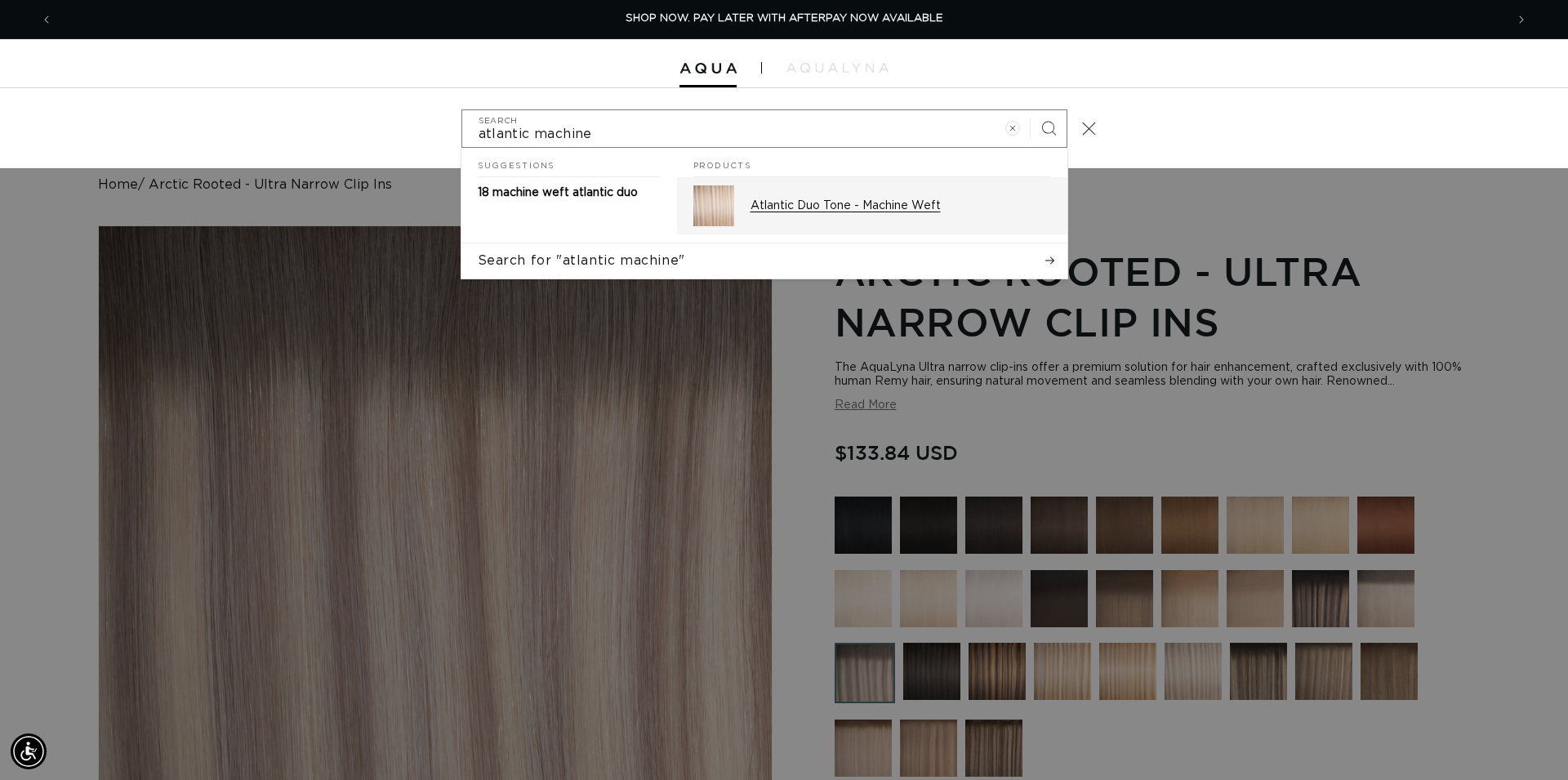
click at [807, 205] on p "Atlantic Duo Tone - Machine Weft" at bounding box center [901, 205] width 300 height 15
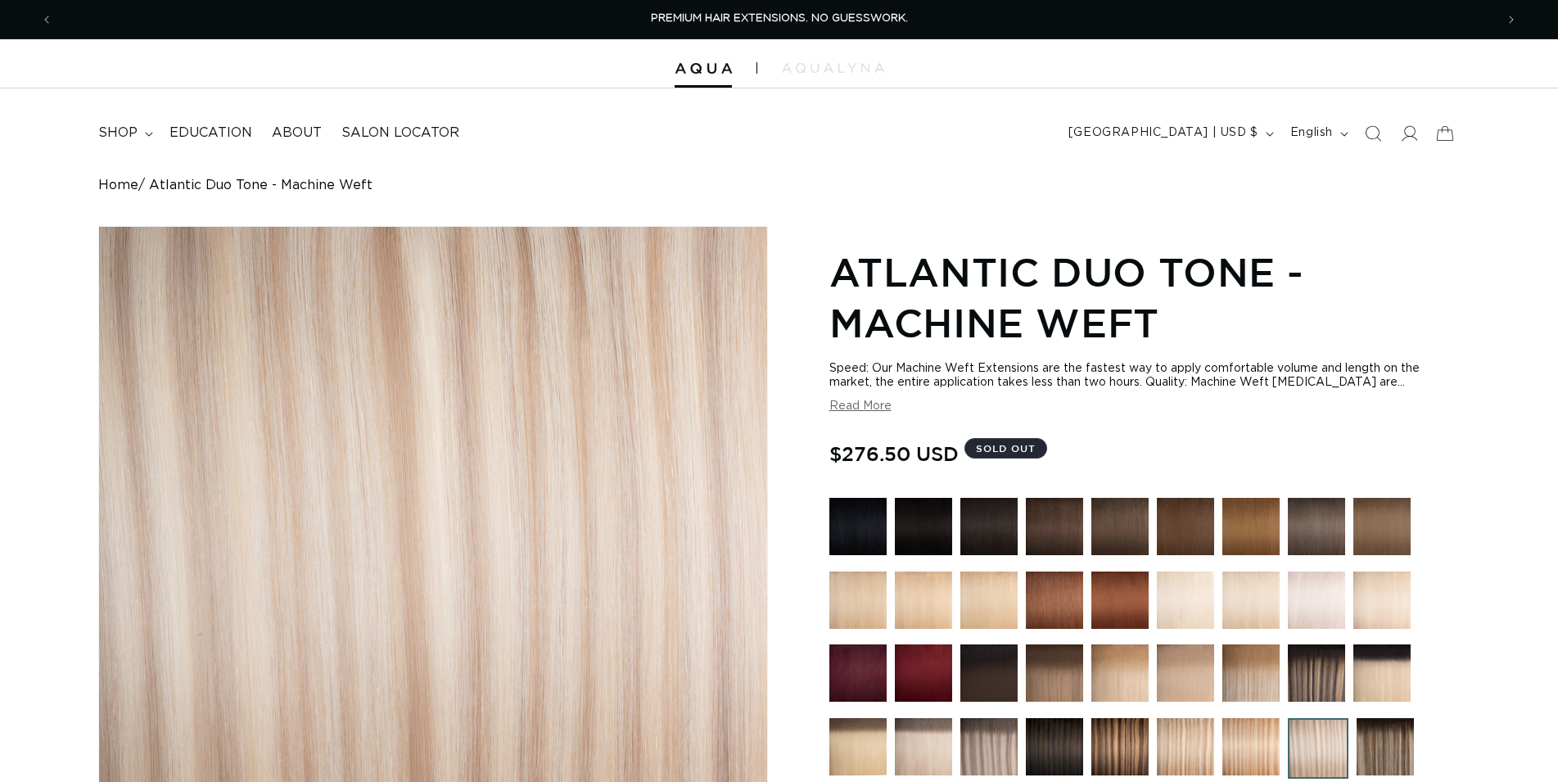
scroll to position [585, 0]
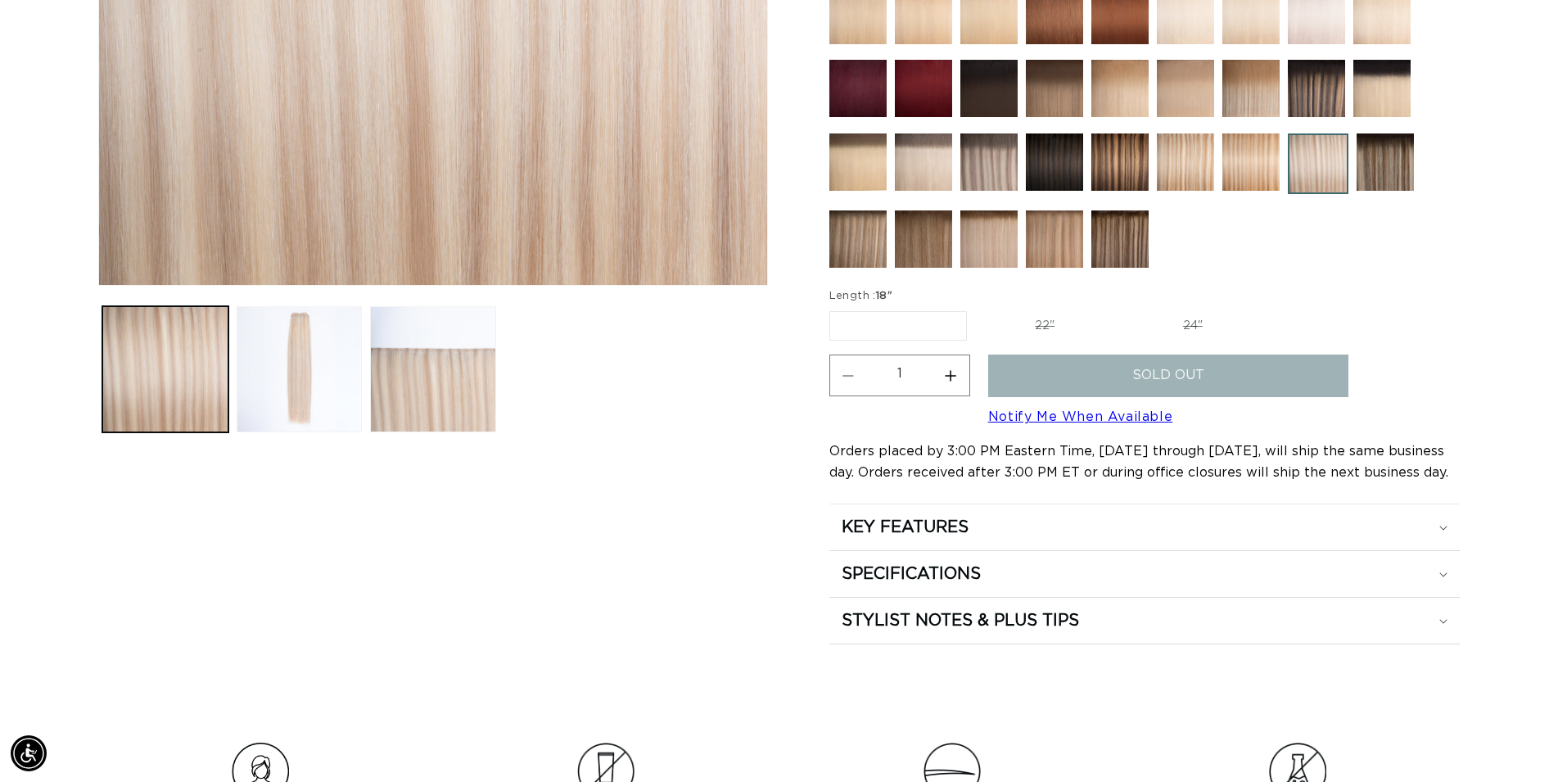
click at [906, 321] on label "18" Variant sold out or unavailable" at bounding box center [899, 325] width 138 height 29
click at [835, 309] on input "18" Variant sold out or unavailable" at bounding box center [834, 308] width 1 height 1
click at [1031, 323] on label "22" Variant sold out or unavailable" at bounding box center [1044, 326] width 139 height 28
click at [976, 309] on input "22" Variant sold out or unavailable" at bounding box center [975, 308] width 1 height 1
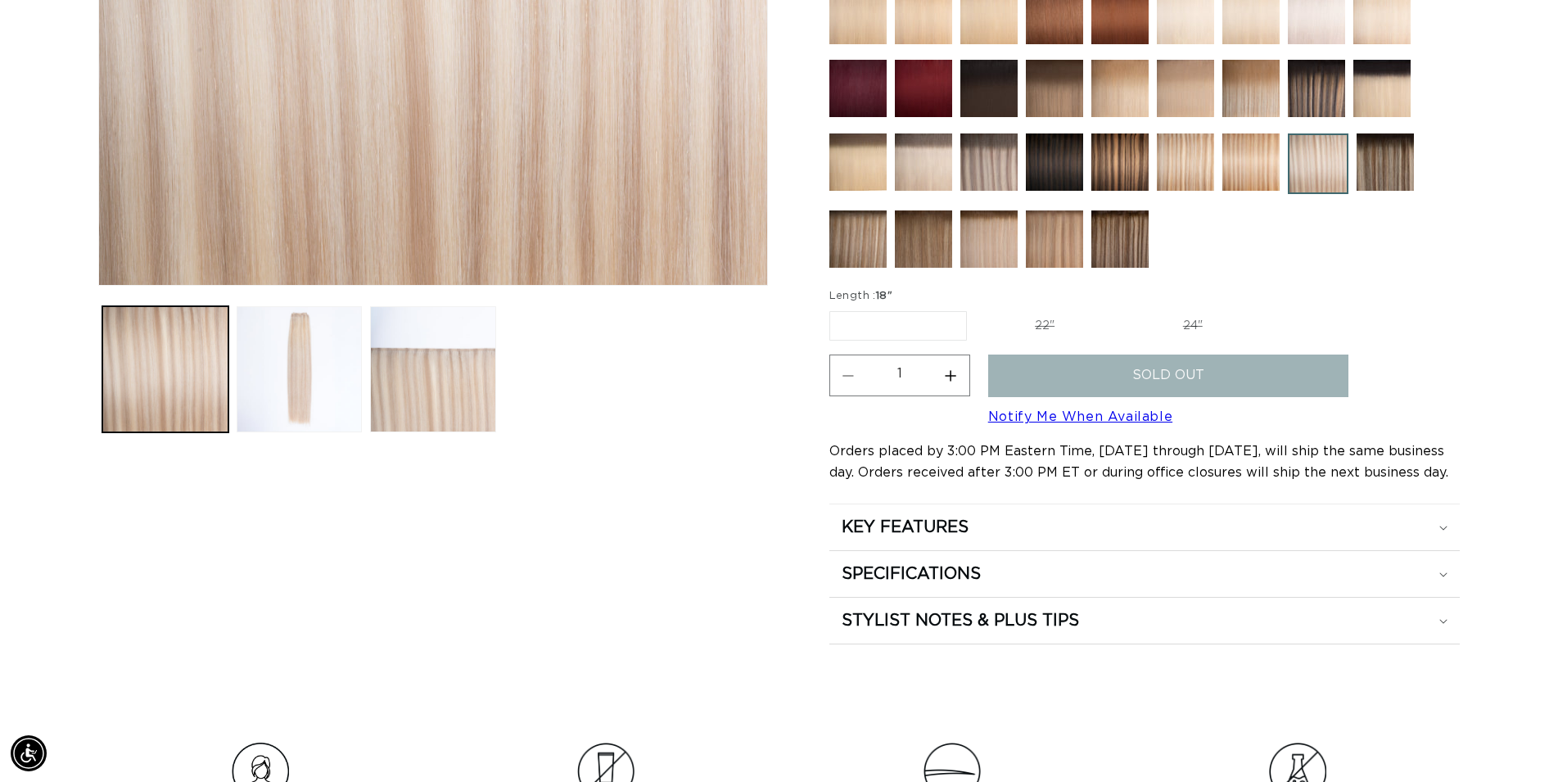
radio input "true"
click at [1169, 319] on label "24" Variant sold out or unavailable" at bounding box center [1193, 326] width 139 height 28
click at [1124, 309] on input "24" Variant sold out or unavailable" at bounding box center [1123, 308] width 1 height 1
radio input "true"
